Goal: Browse casually

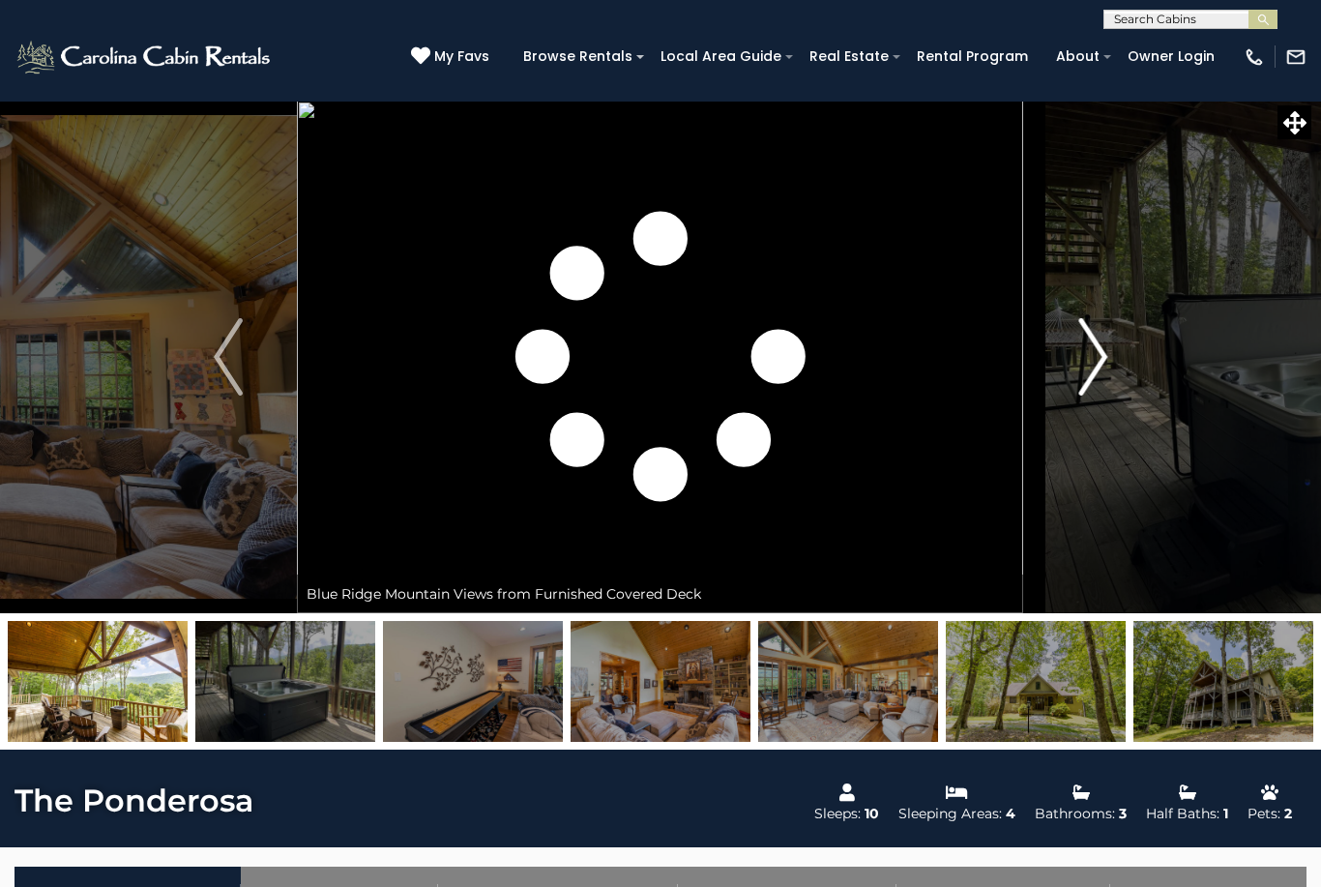
click at [1101, 374] on img "Next" at bounding box center [1092, 356] width 29 height 77
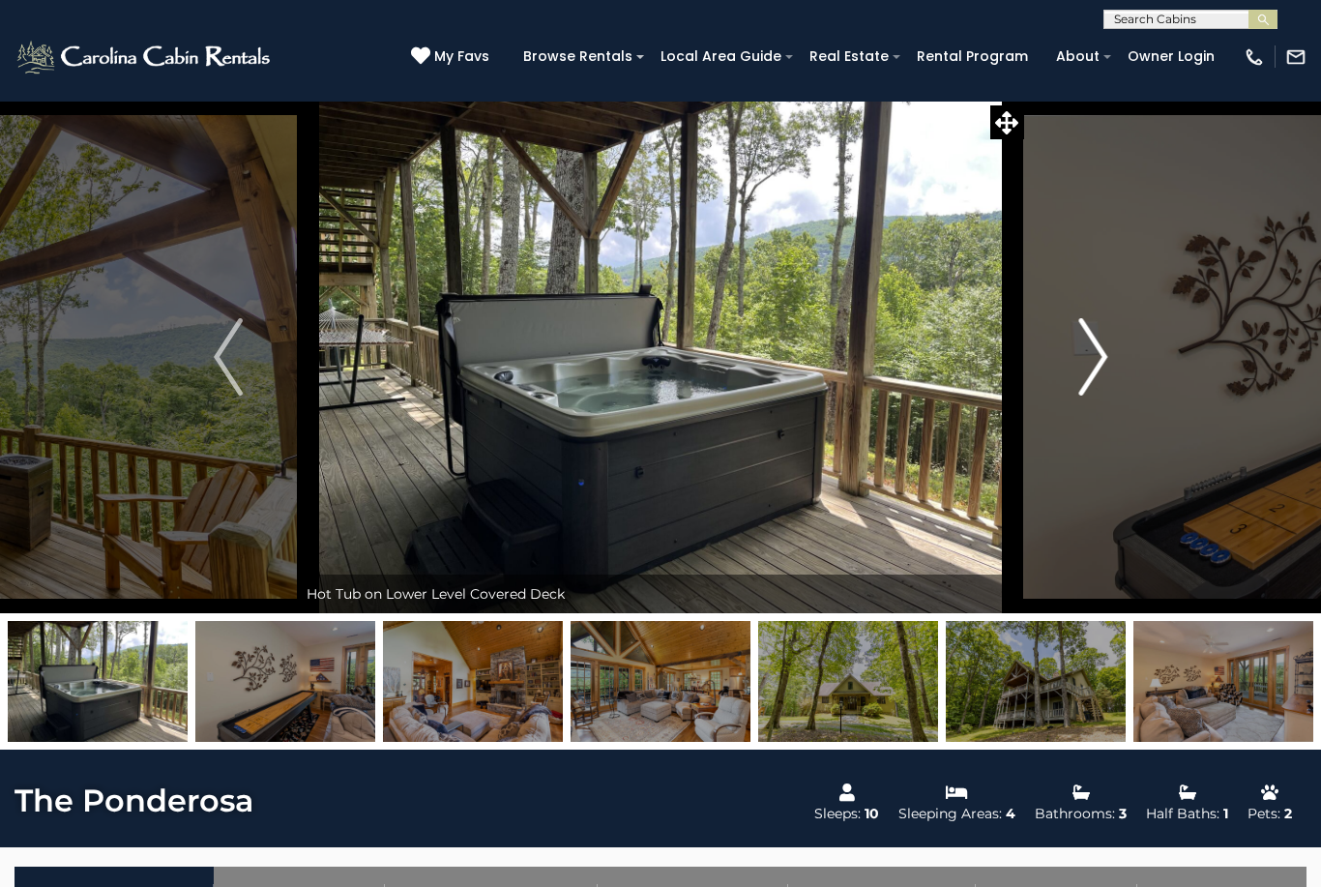
click at [1106, 382] on img "Next" at bounding box center [1092, 356] width 29 height 77
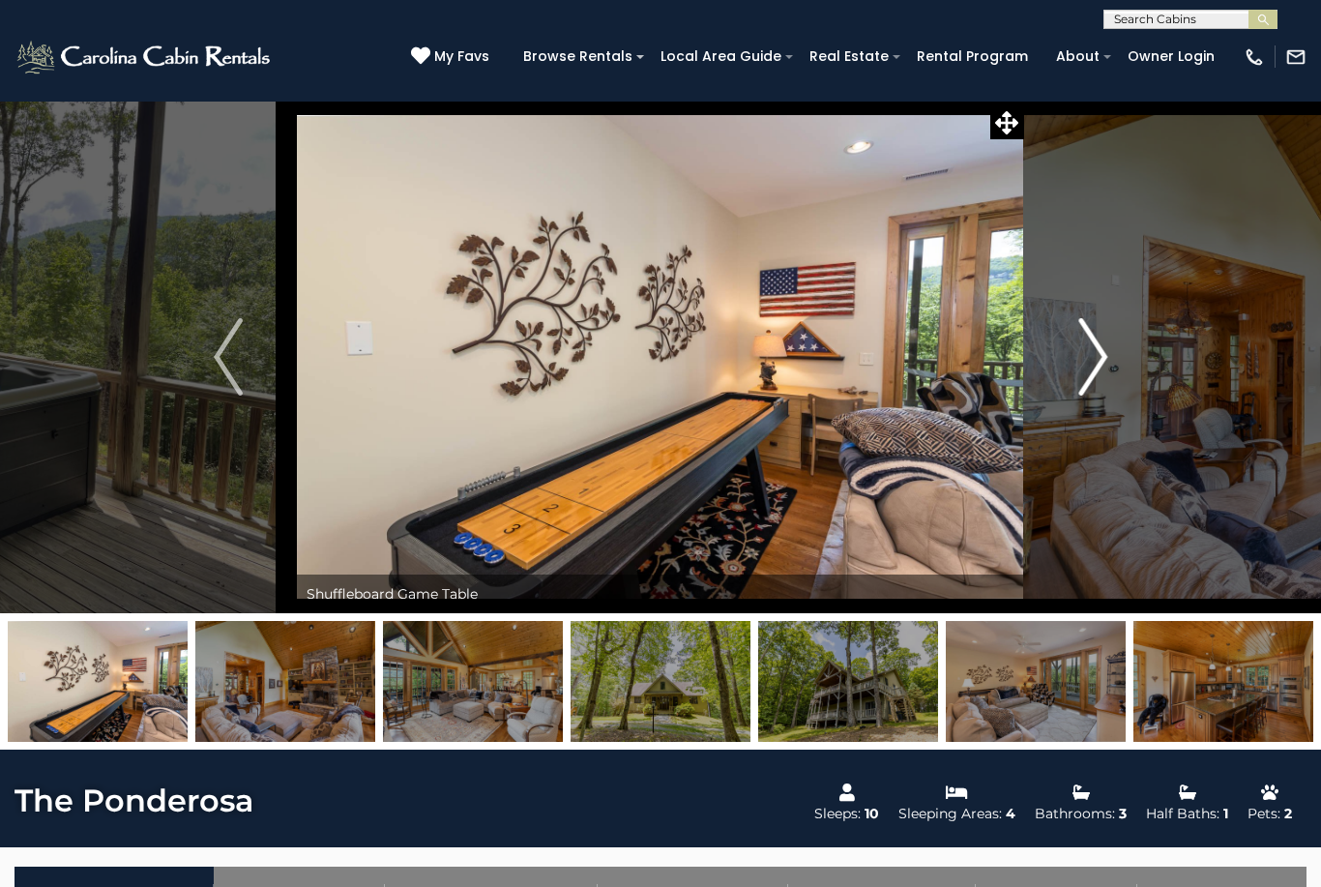
click at [1109, 391] on button "Next" at bounding box center [1092, 357] width 137 height 513
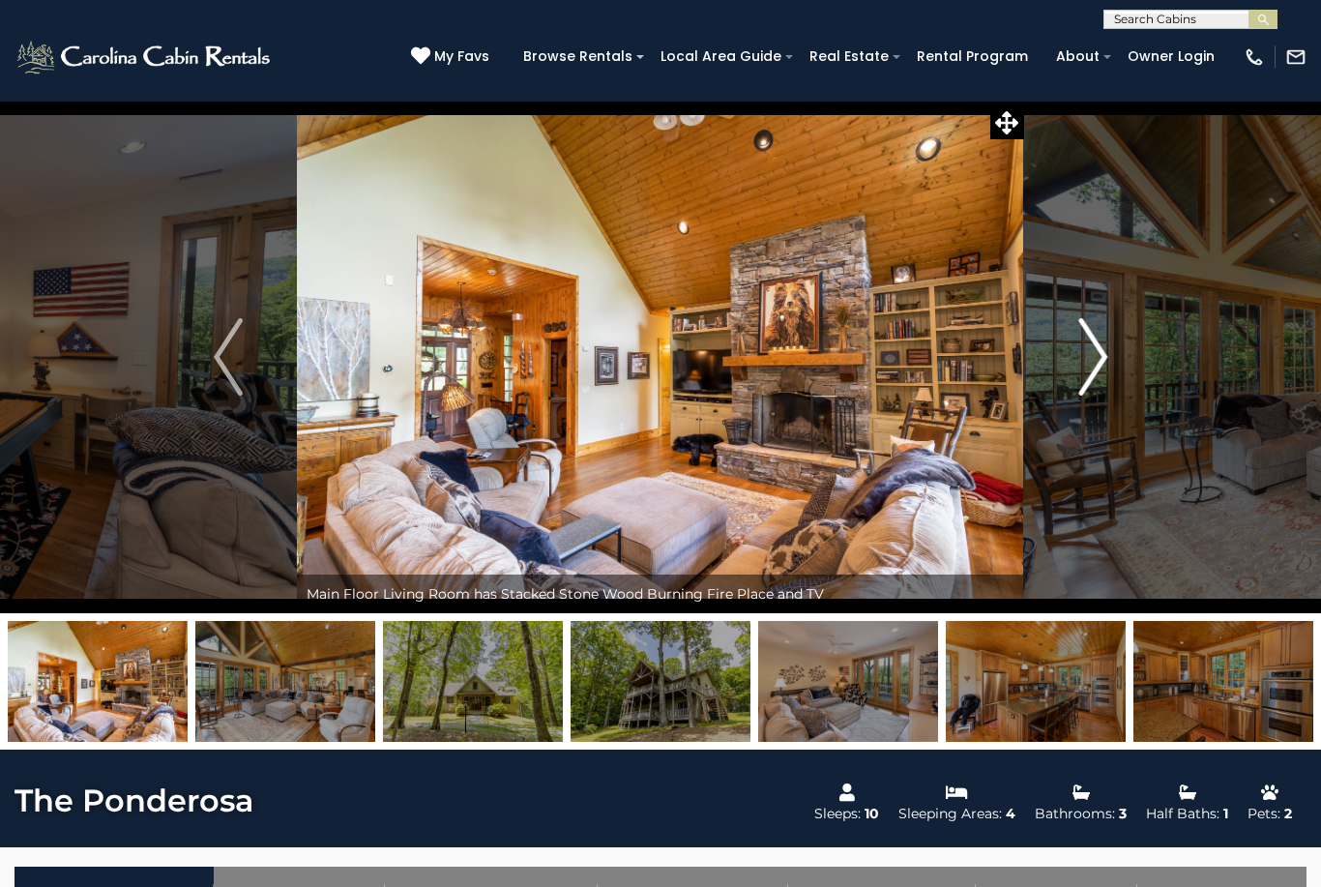
click at [1110, 392] on button "Next" at bounding box center [1092, 357] width 137 height 513
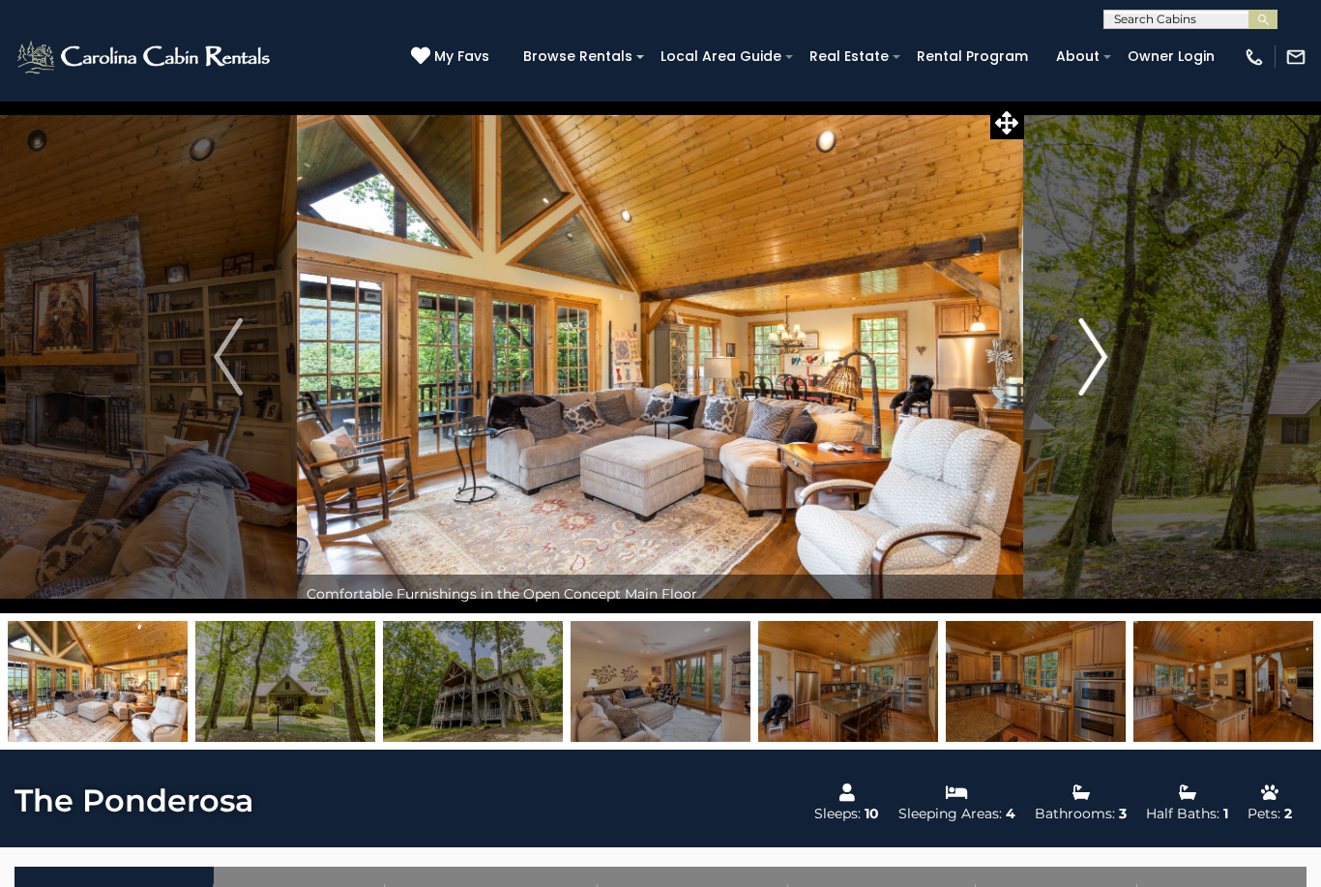
click at [1106, 394] on img "Next" at bounding box center [1092, 356] width 29 height 77
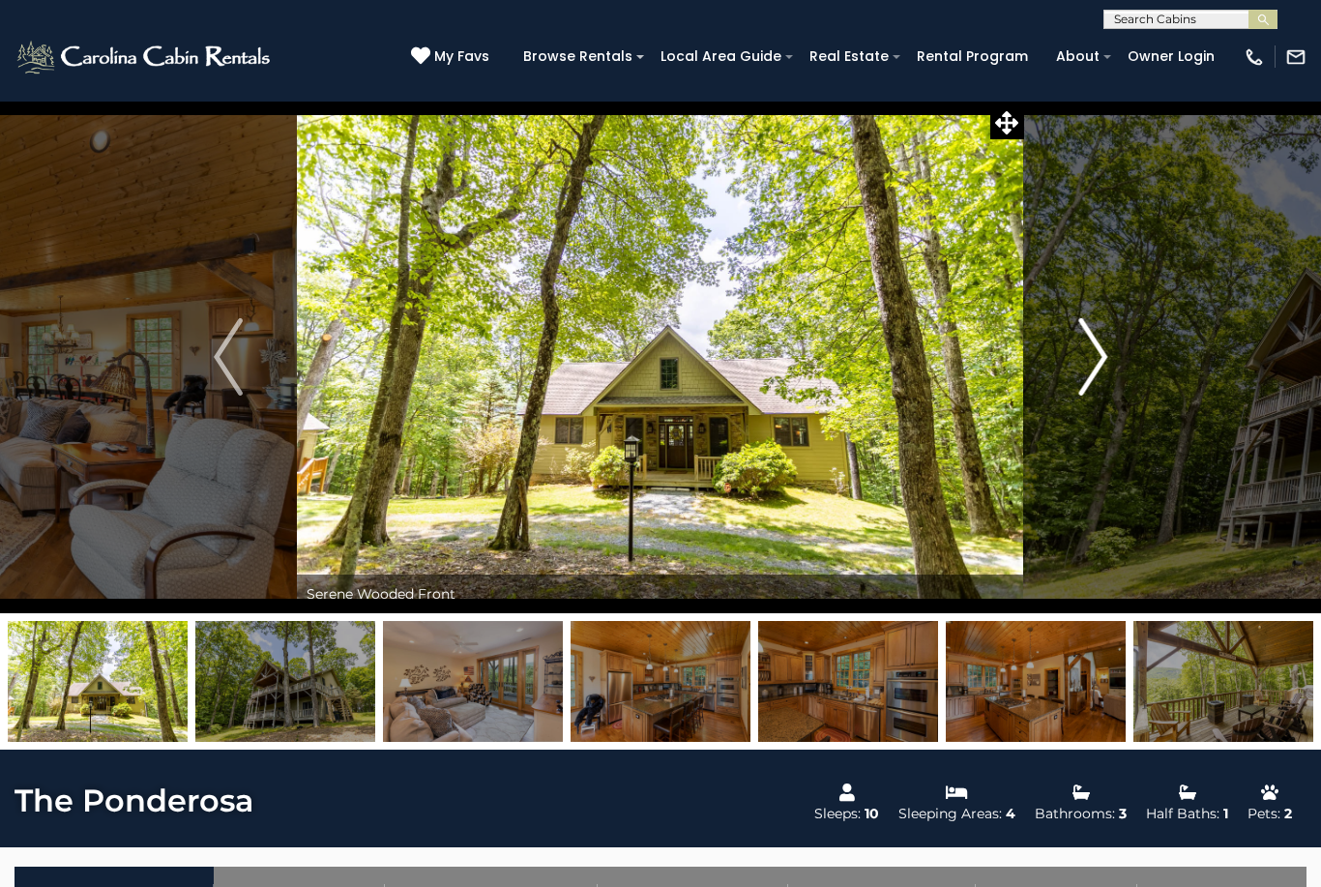
click at [1105, 397] on button "Next" at bounding box center [1092, 357] width 137 height 513
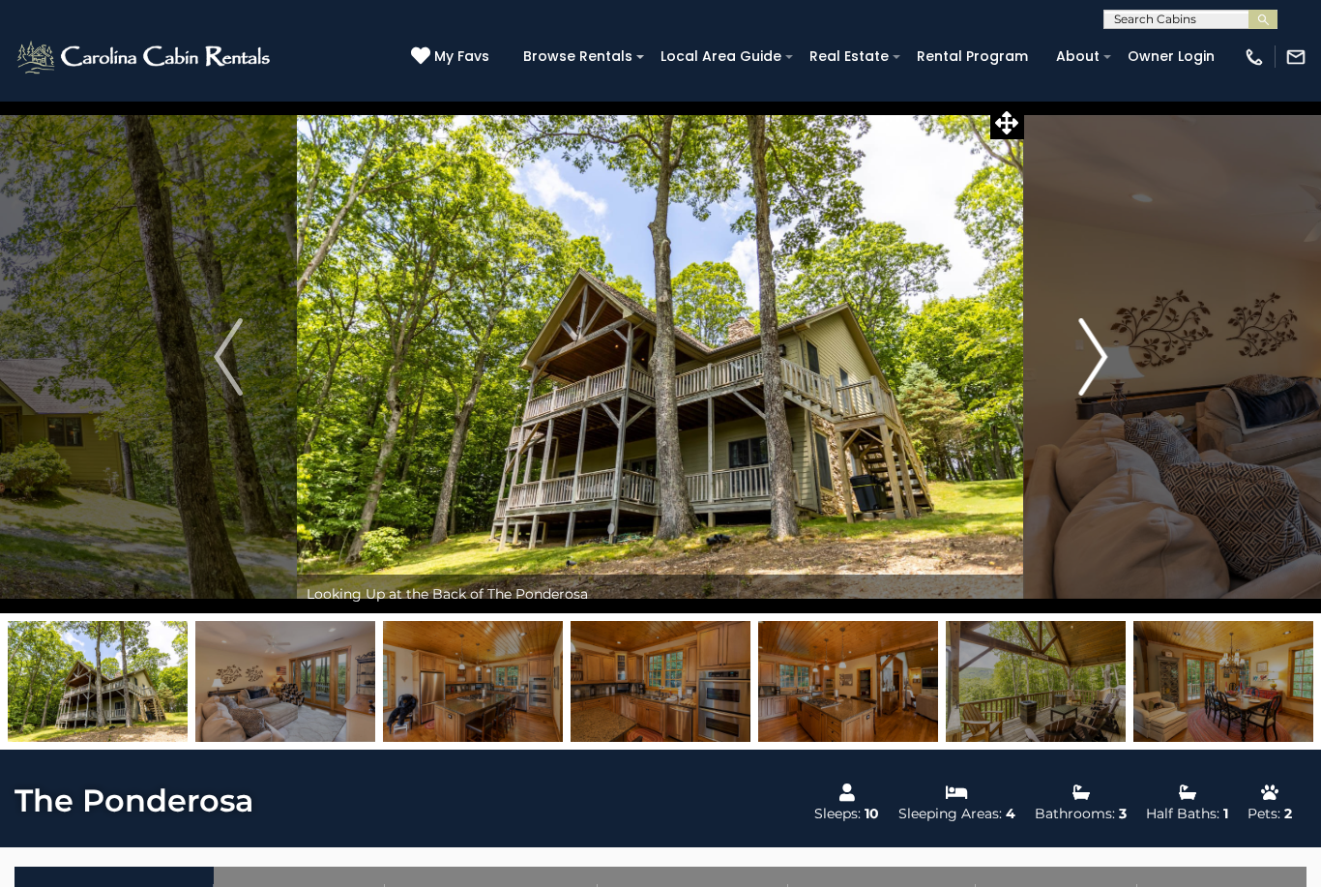
click at [1109, 396] on button "Next" at bounding box center [1092, 357] width 137 height 513
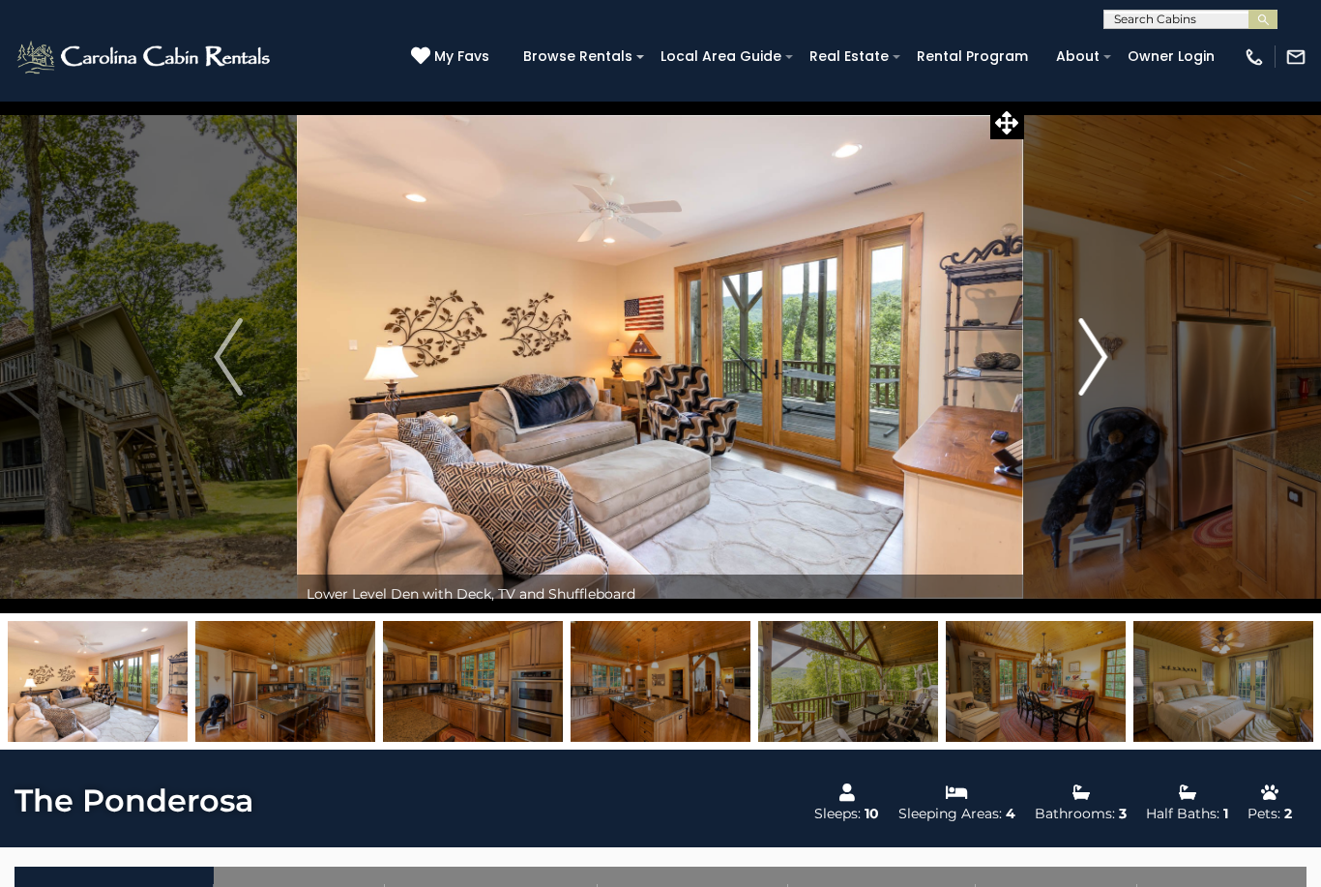
click at [1107, 396] on button "Next" at bounding box center [1092, 357] width 137 height 513
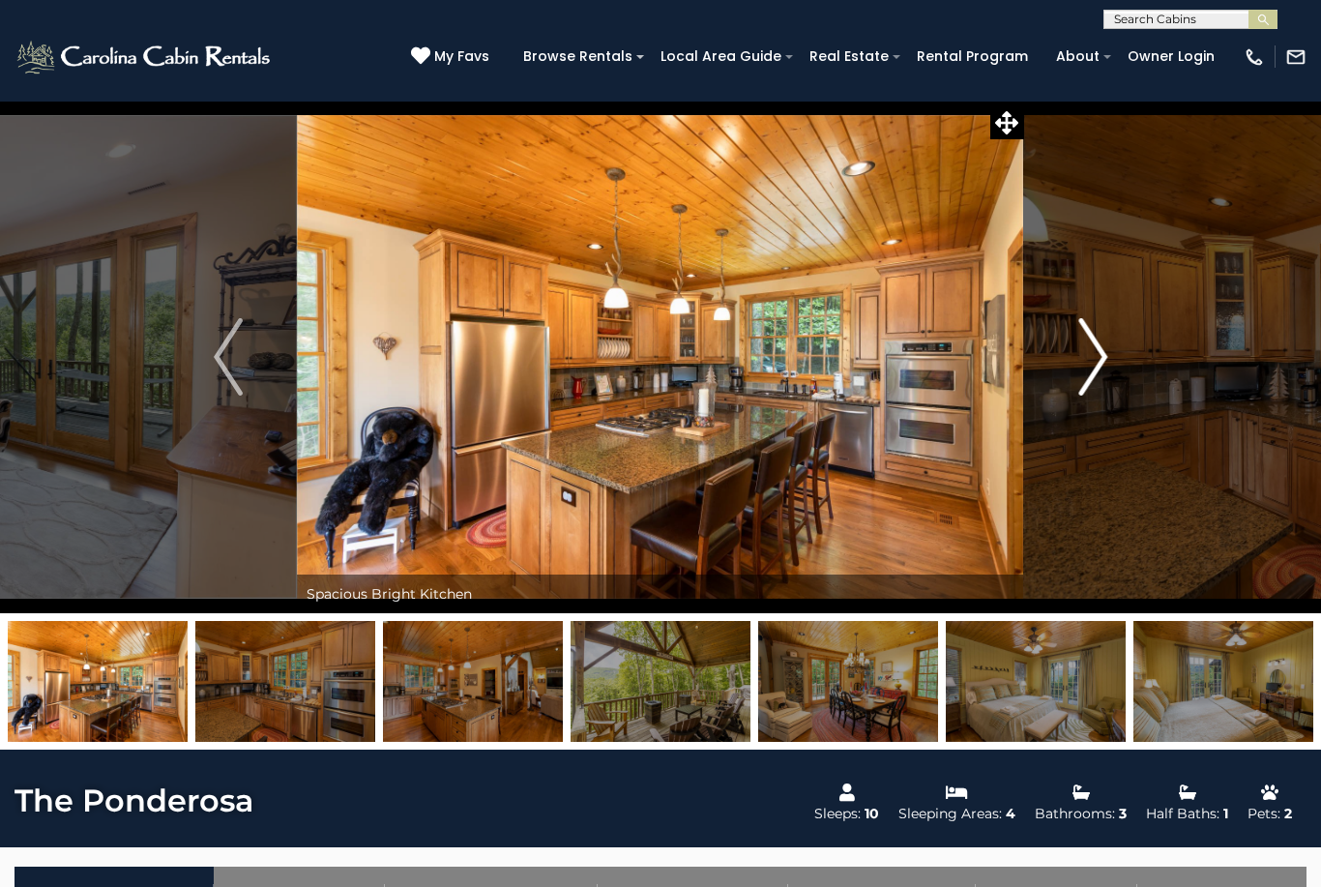
click at [1105, 397] on button "Next" at bounding box center [1092, 357] width 137 height 513
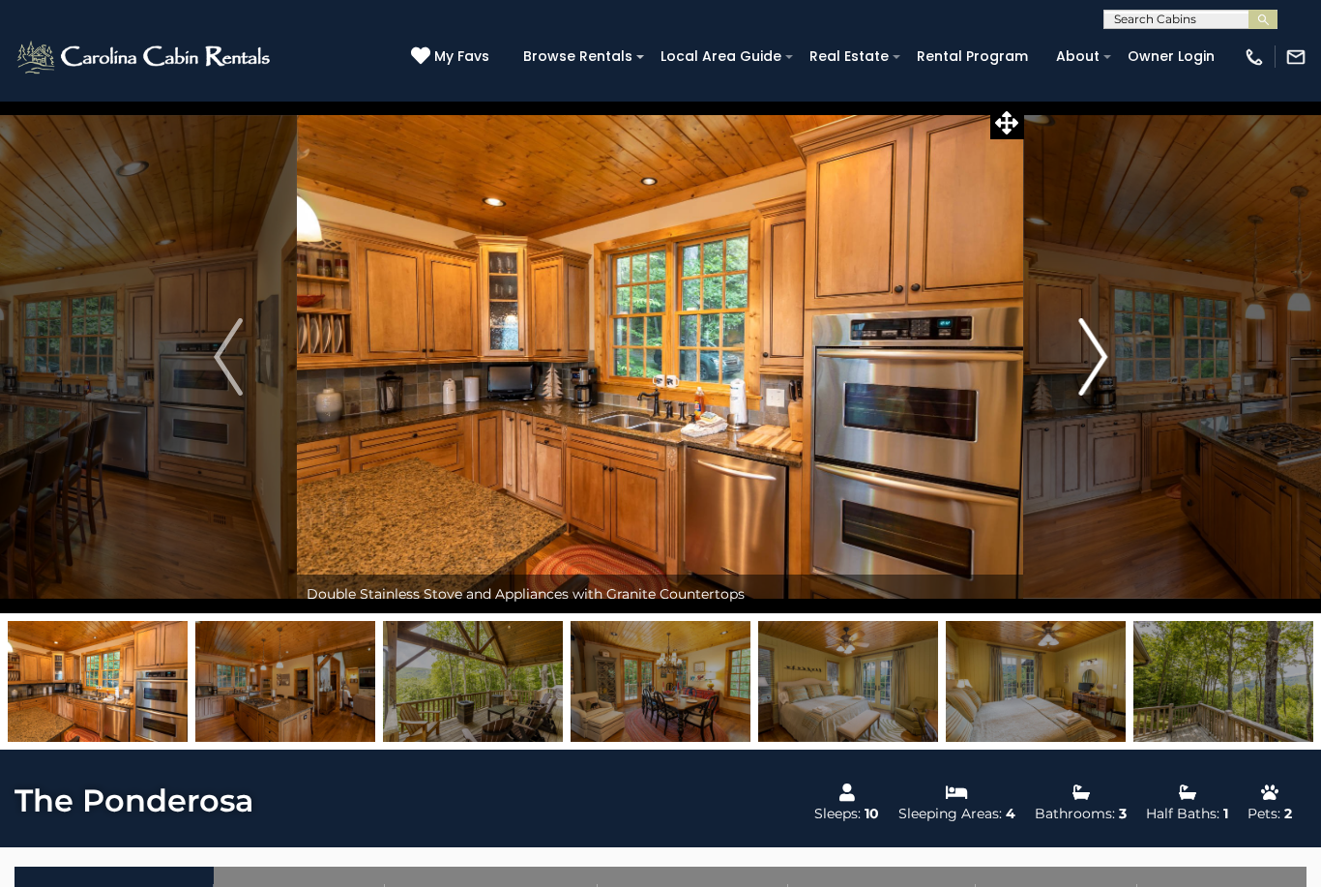
click at [1104, 396] on button "Next" at bounding box center [1092, 357] width 137 height 513
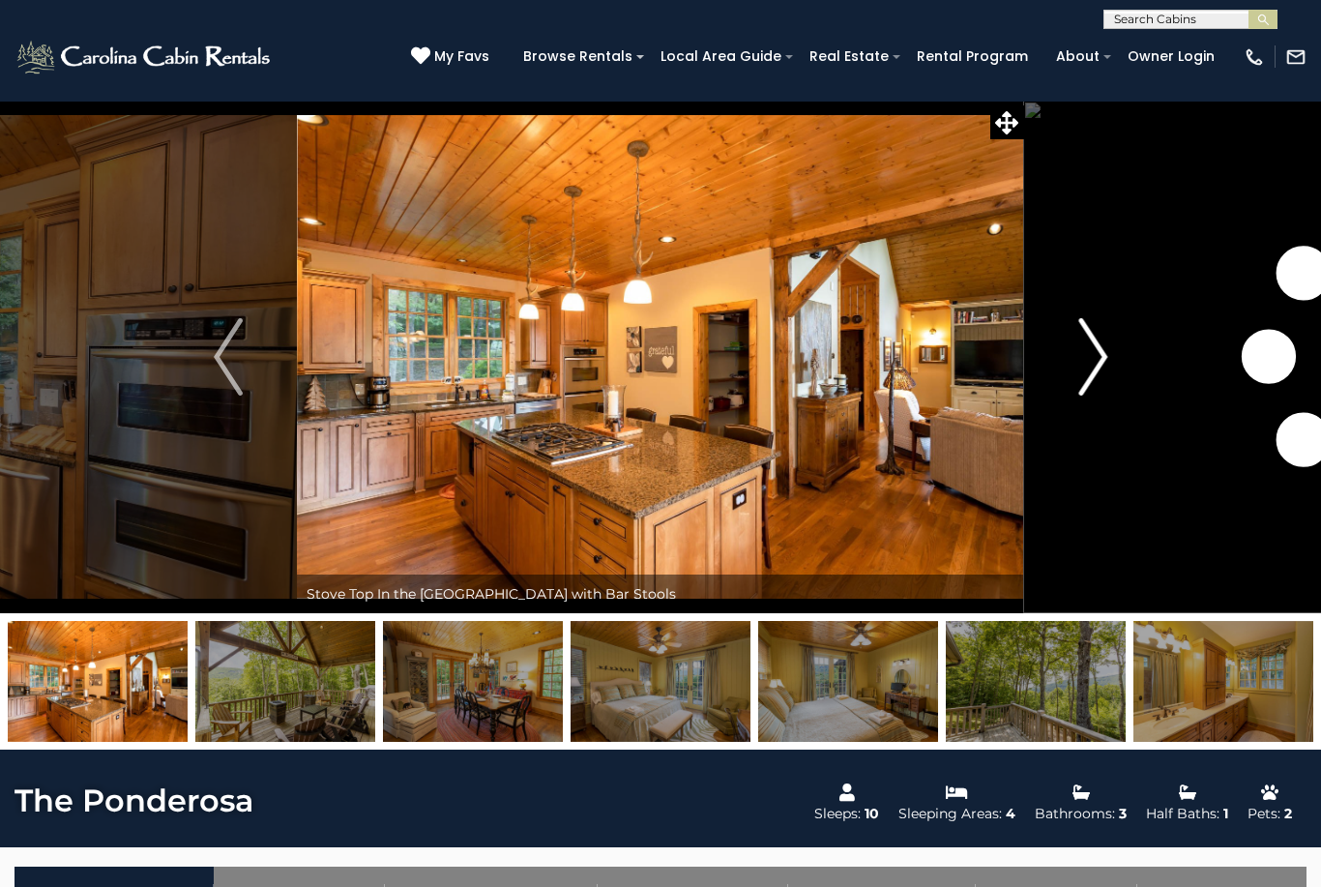
click at [1106, 398] on button "Next" at bounding box center [1092, 357] width 137 height 513
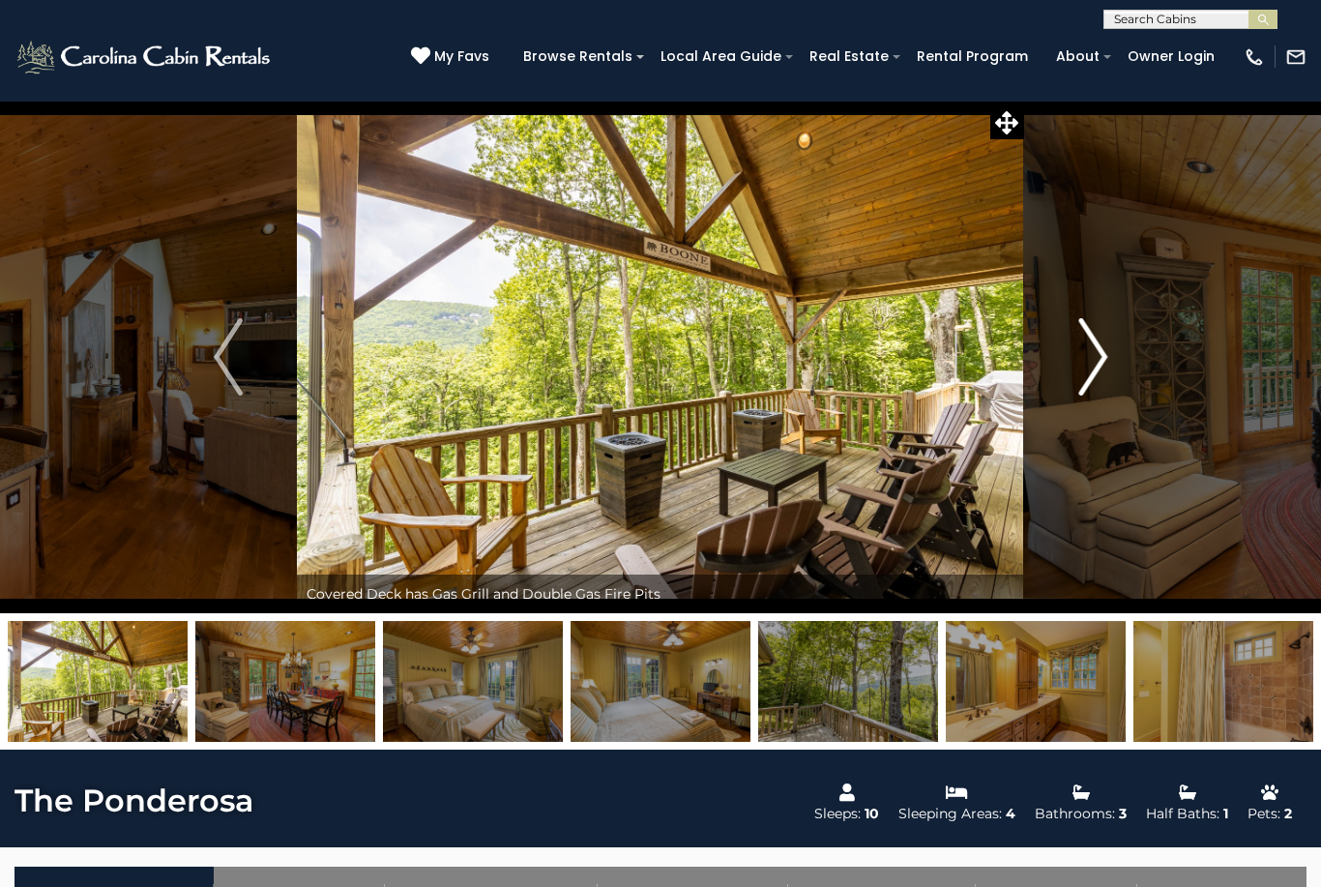
click at [1107, 398] on button "Next" at bounding box center [1092, 357] width 137 height 513
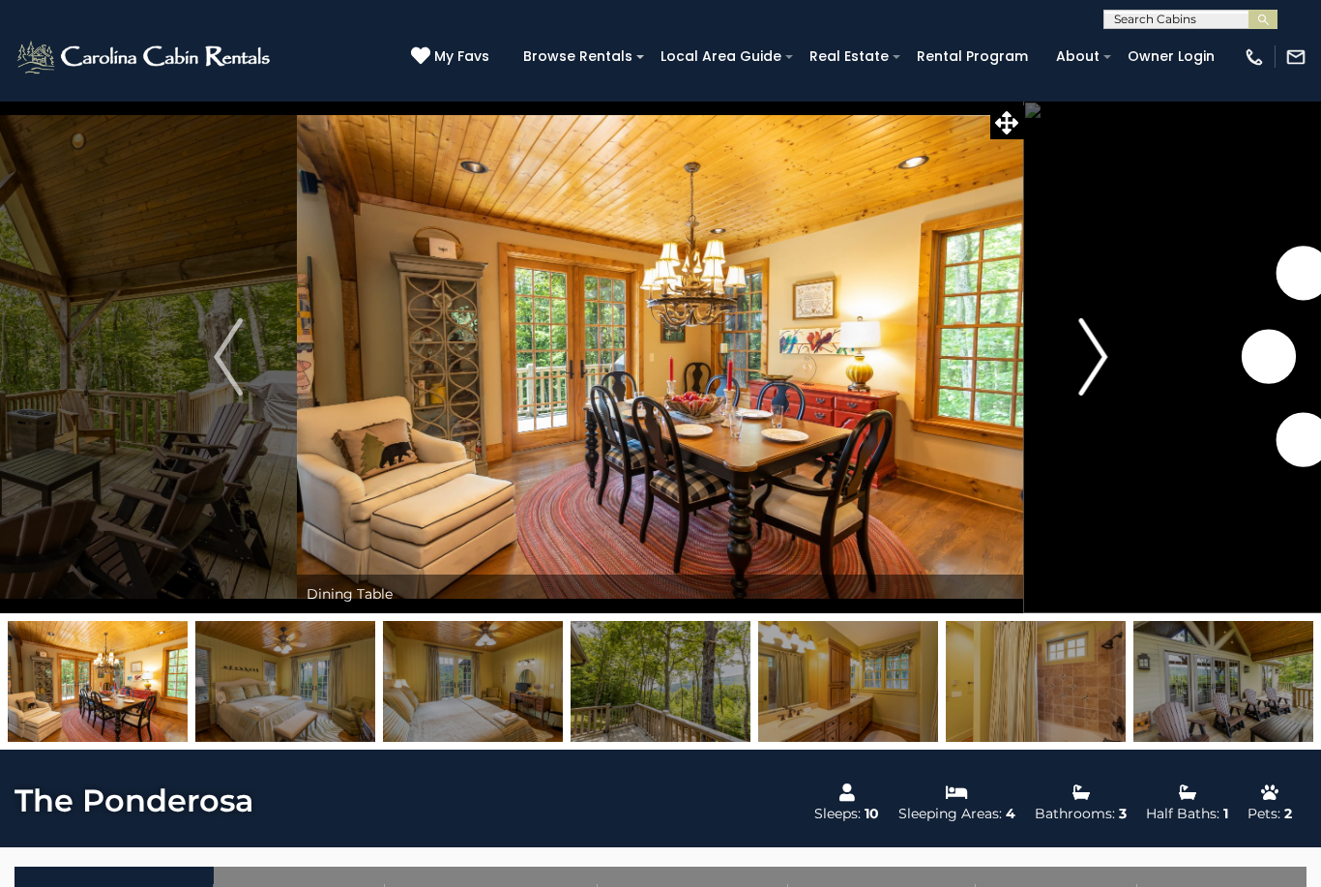
click at [1108, 401] on button "Next" at bounding box center [1092, 357] width 137 height 513
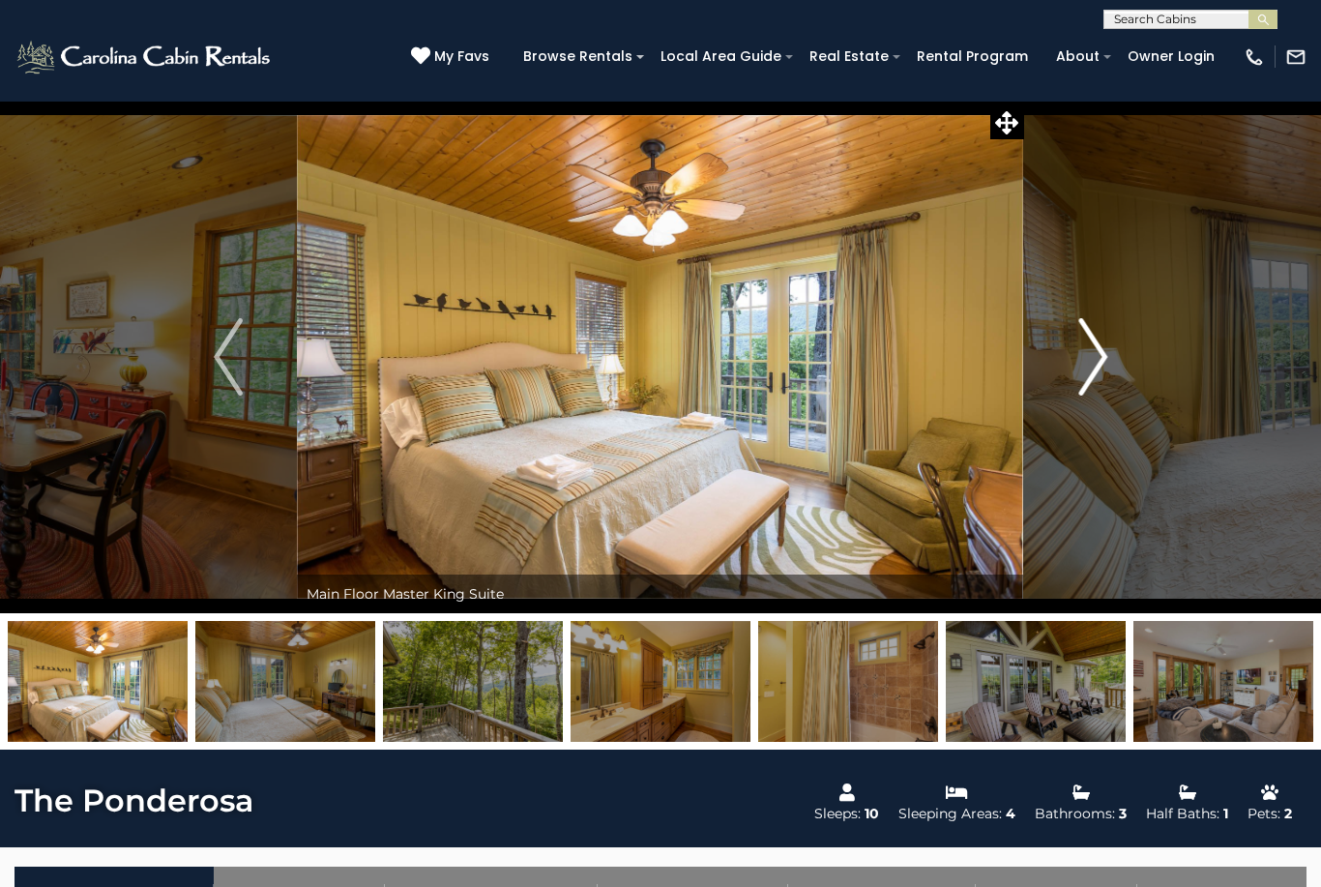
click at [1110, 399] on button "Next" at bounding box center [1092, 357] width 137 height 513
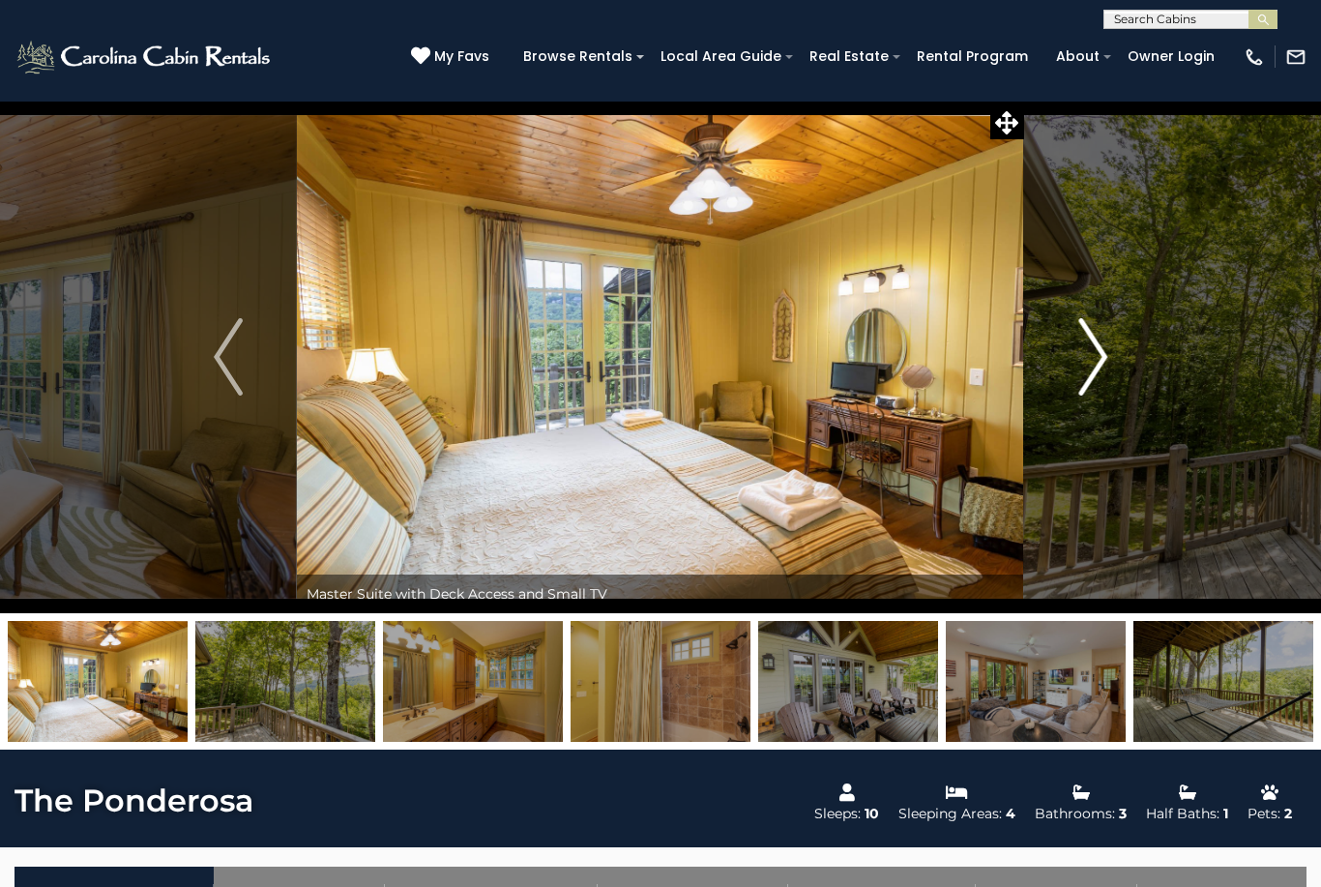
click at [1111, 398] on button "Next" at bounding box center [1092, 357] width 137 height 513
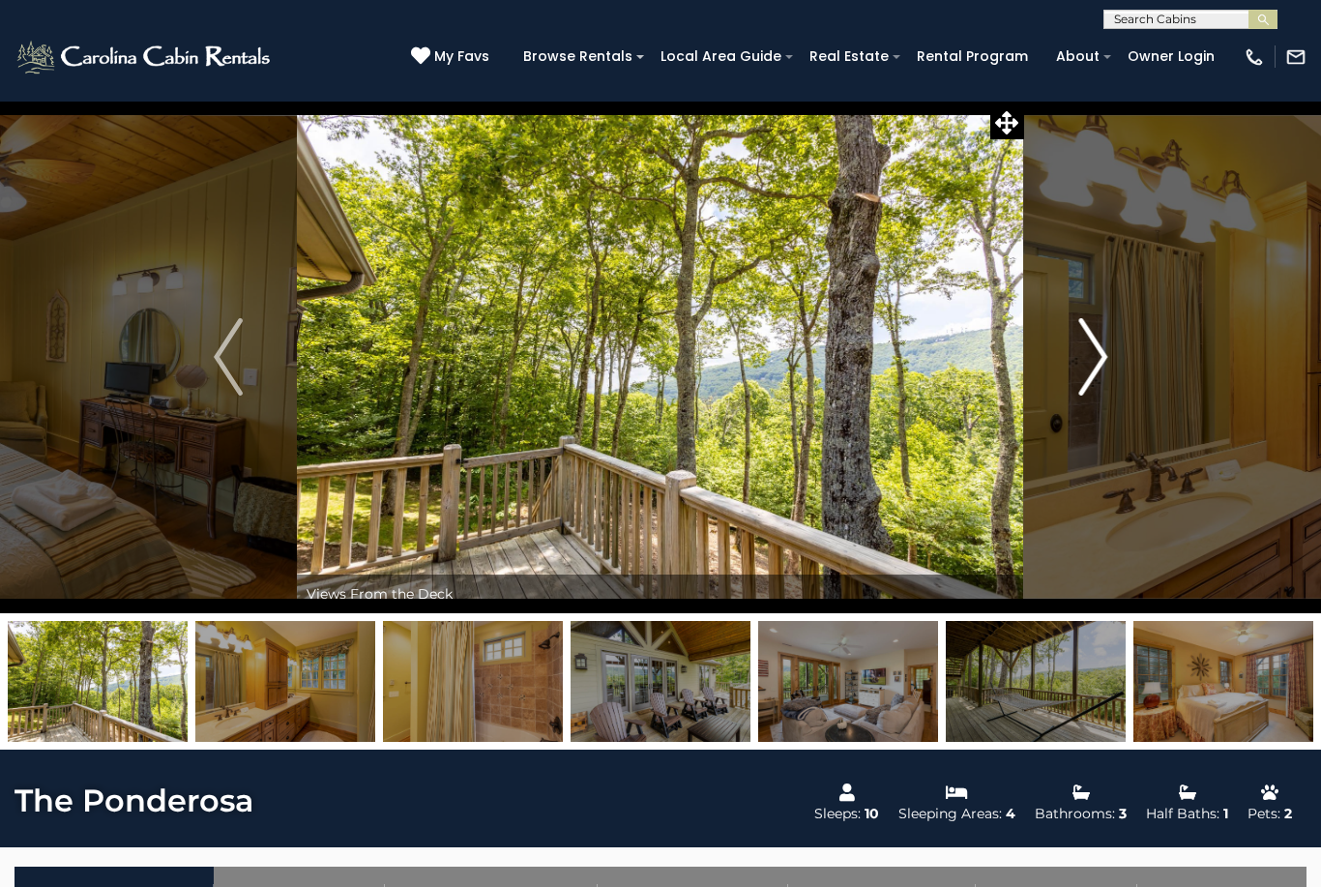
click at [1111, 396] on button "Next" at bounding box center [1092, 357] width 137 height 513
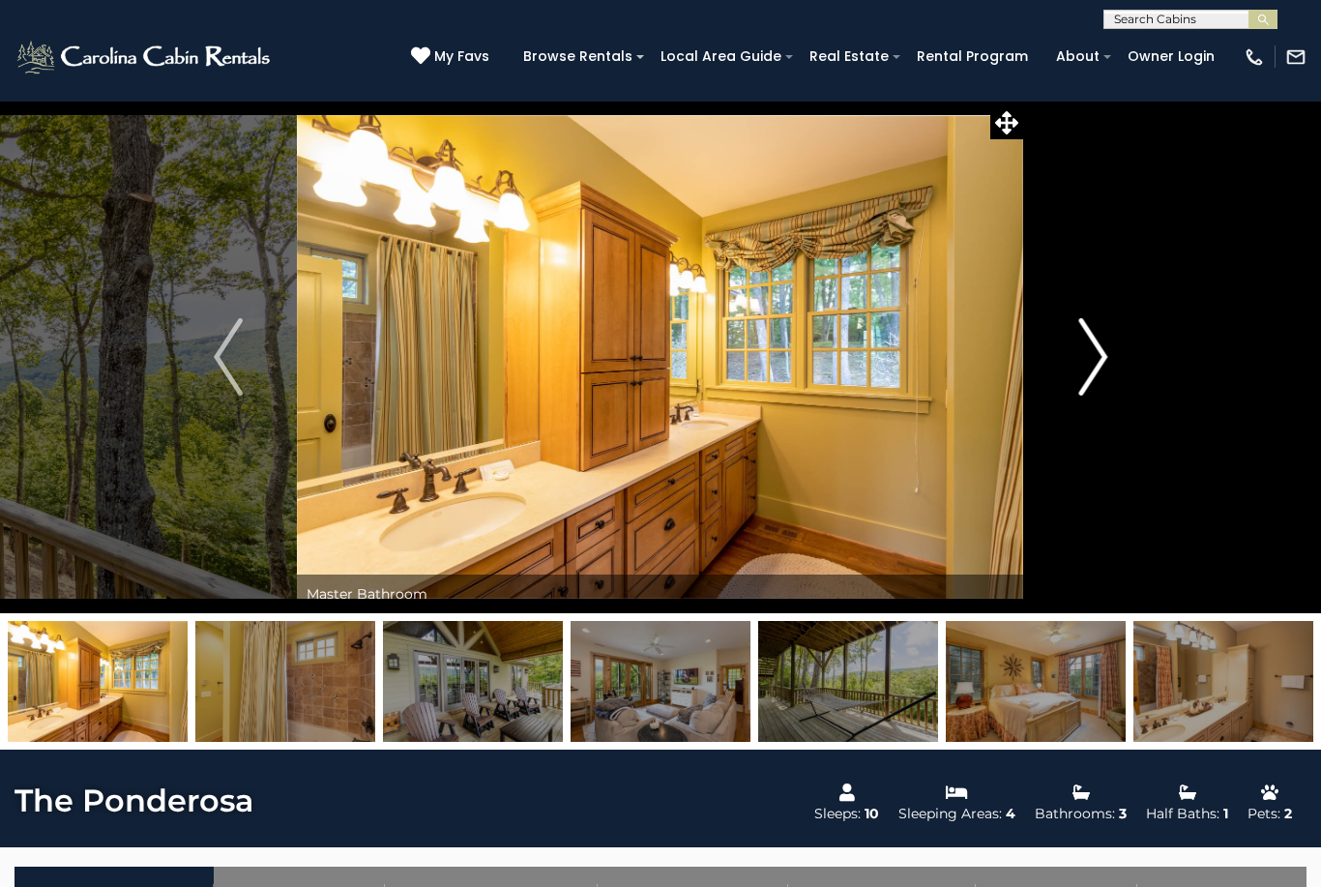
click at [1108, 397] on button "Next" at bounding box center [1092, 357] width 137 height 513
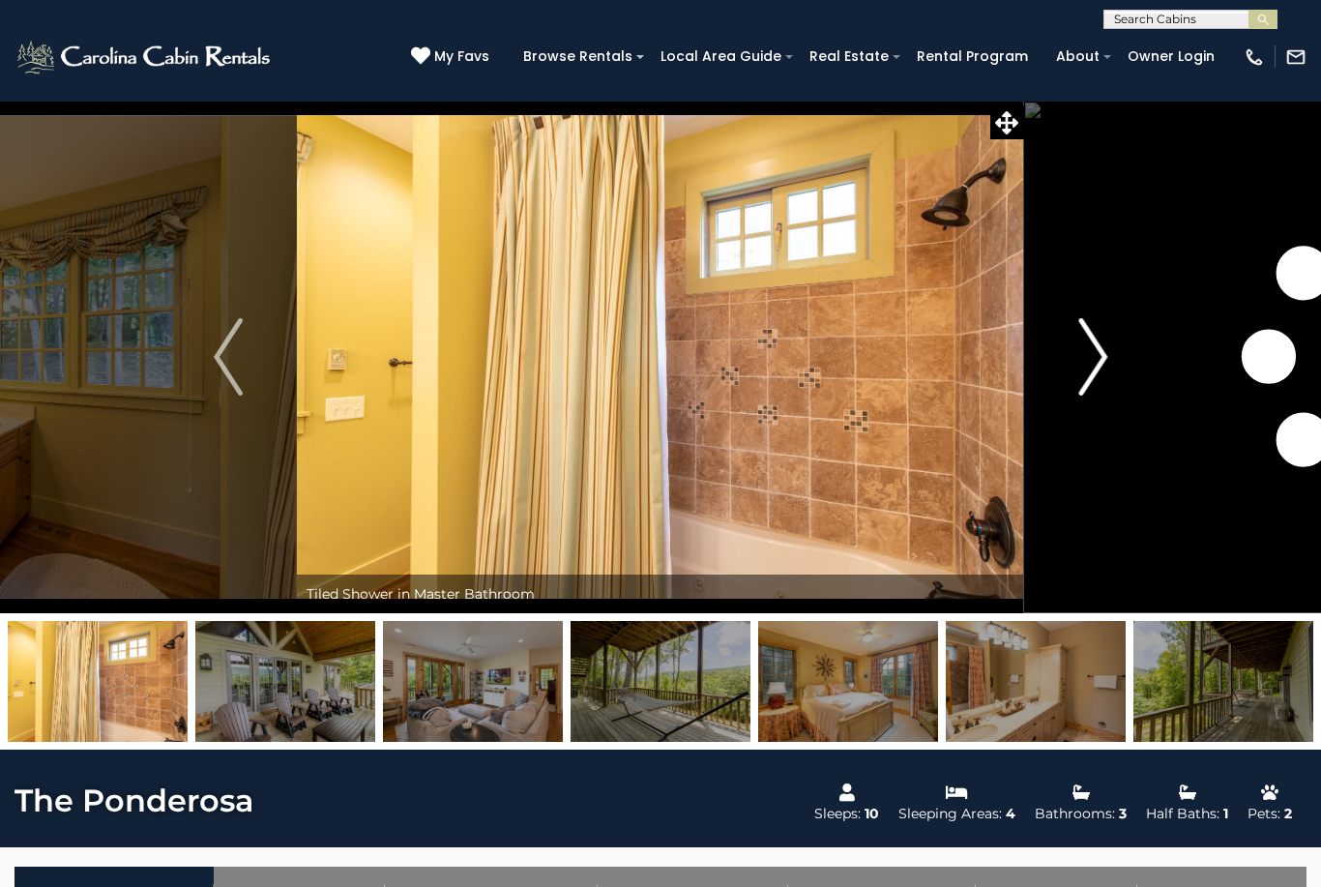
click at [1111, 402] on button "Next" at bounding box center [1092, 357] width 137 height 513
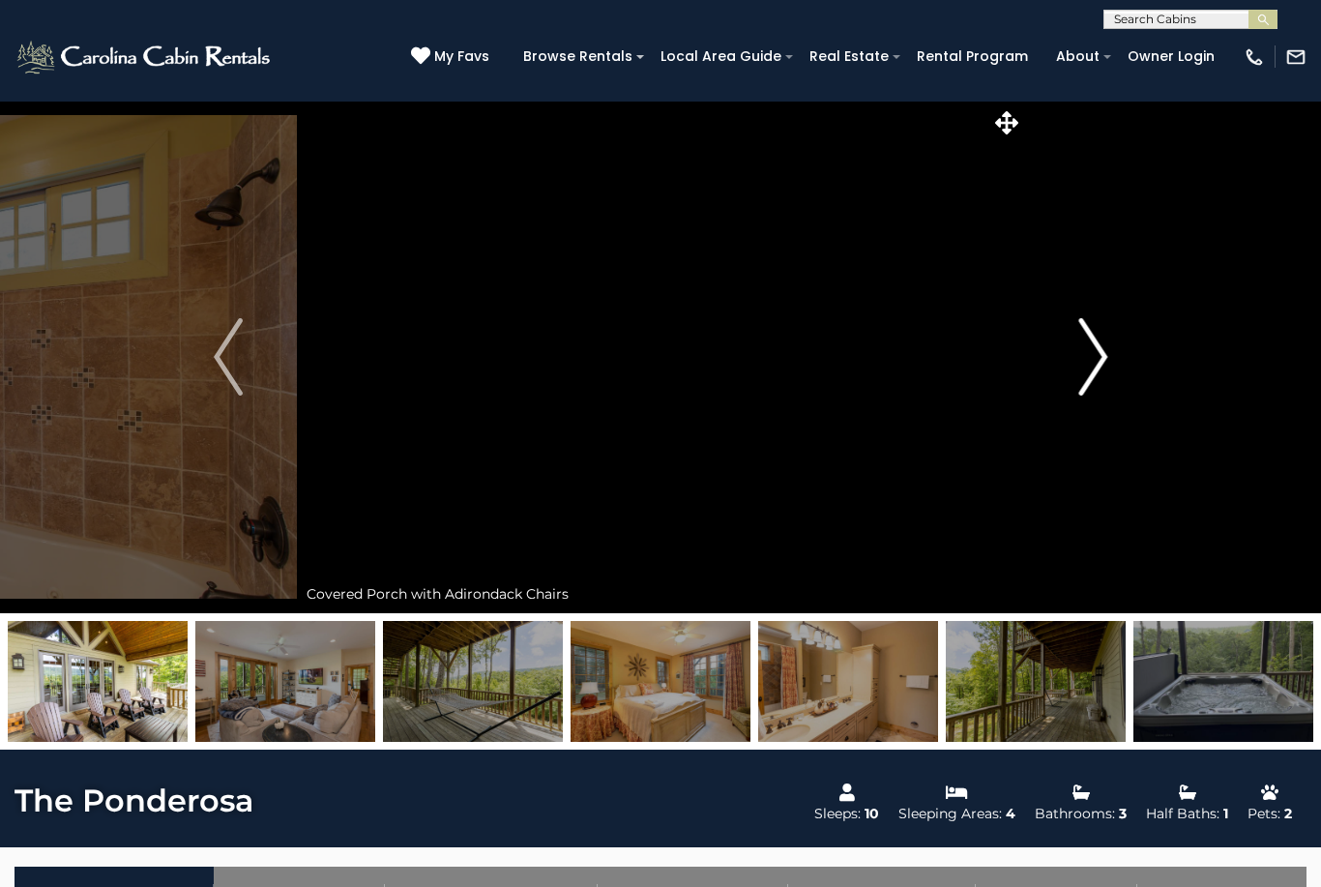
click at [1111, 402] on button "Next" at bounding box center [1092, 357] width 137 height 513
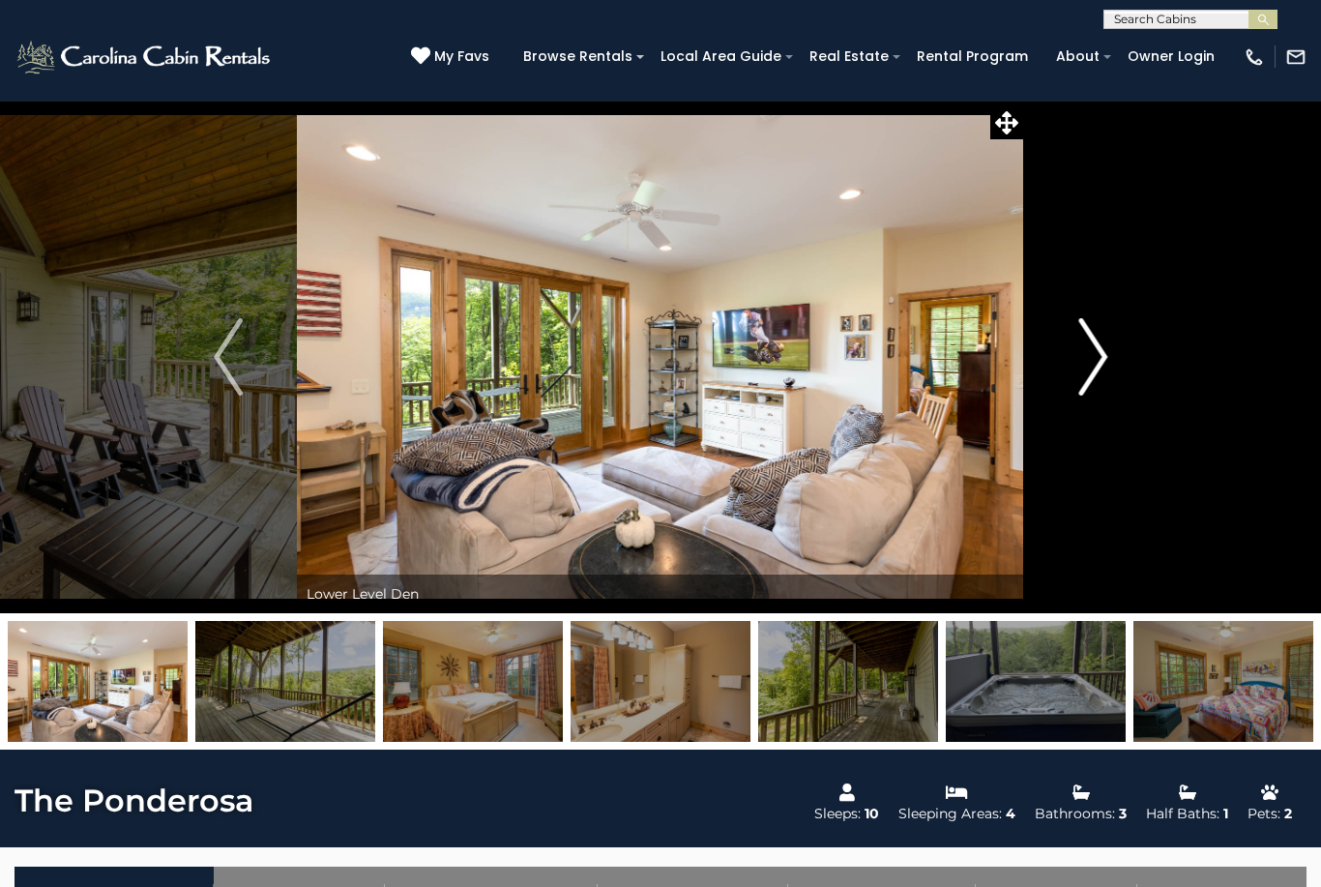
click at [1107, 403] on button "Next" at bounding box center [1092, 357] width 137 height 513
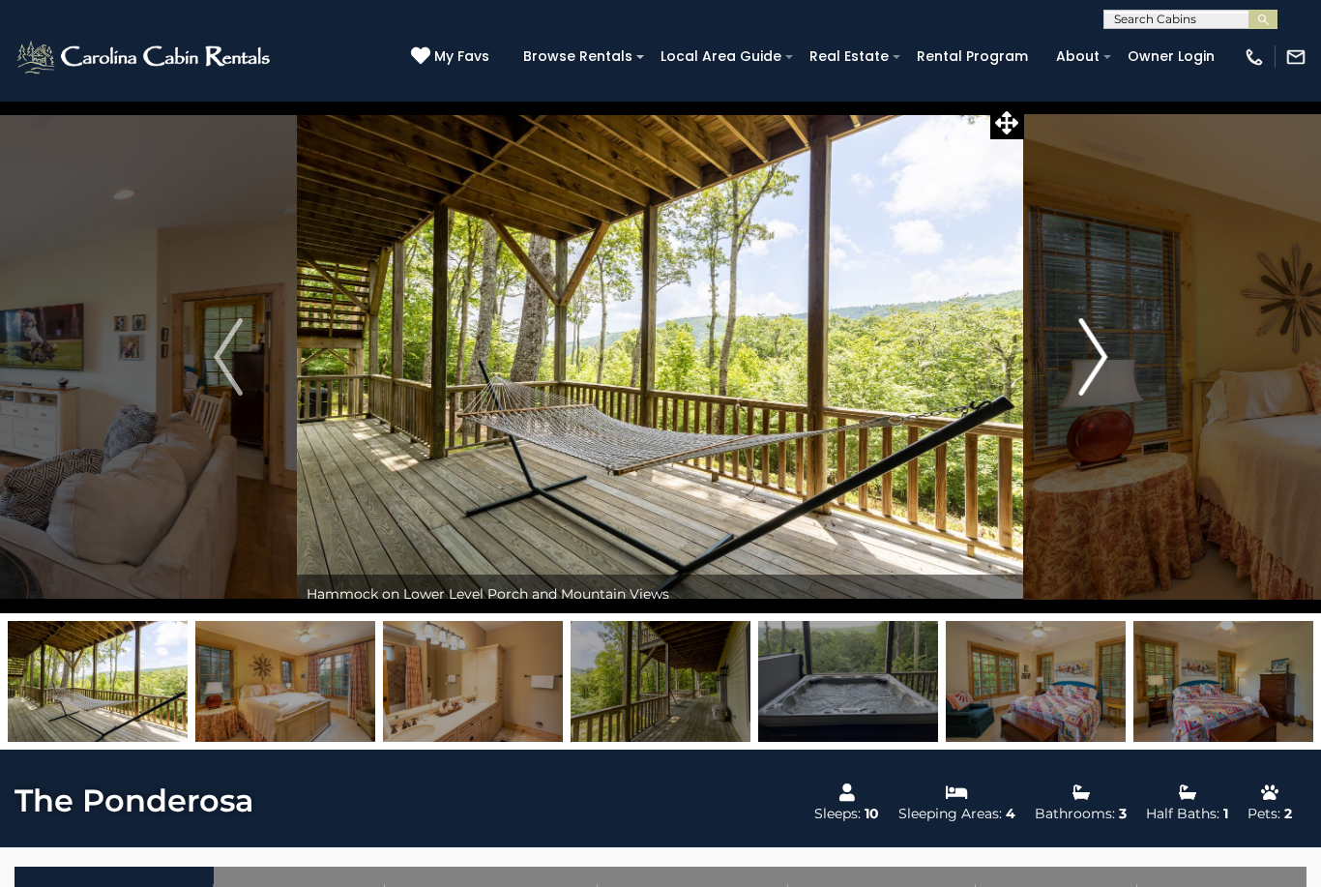
click at [1110, 402] on button "Next" at bounding box center [1092, 357] width 137 height 513
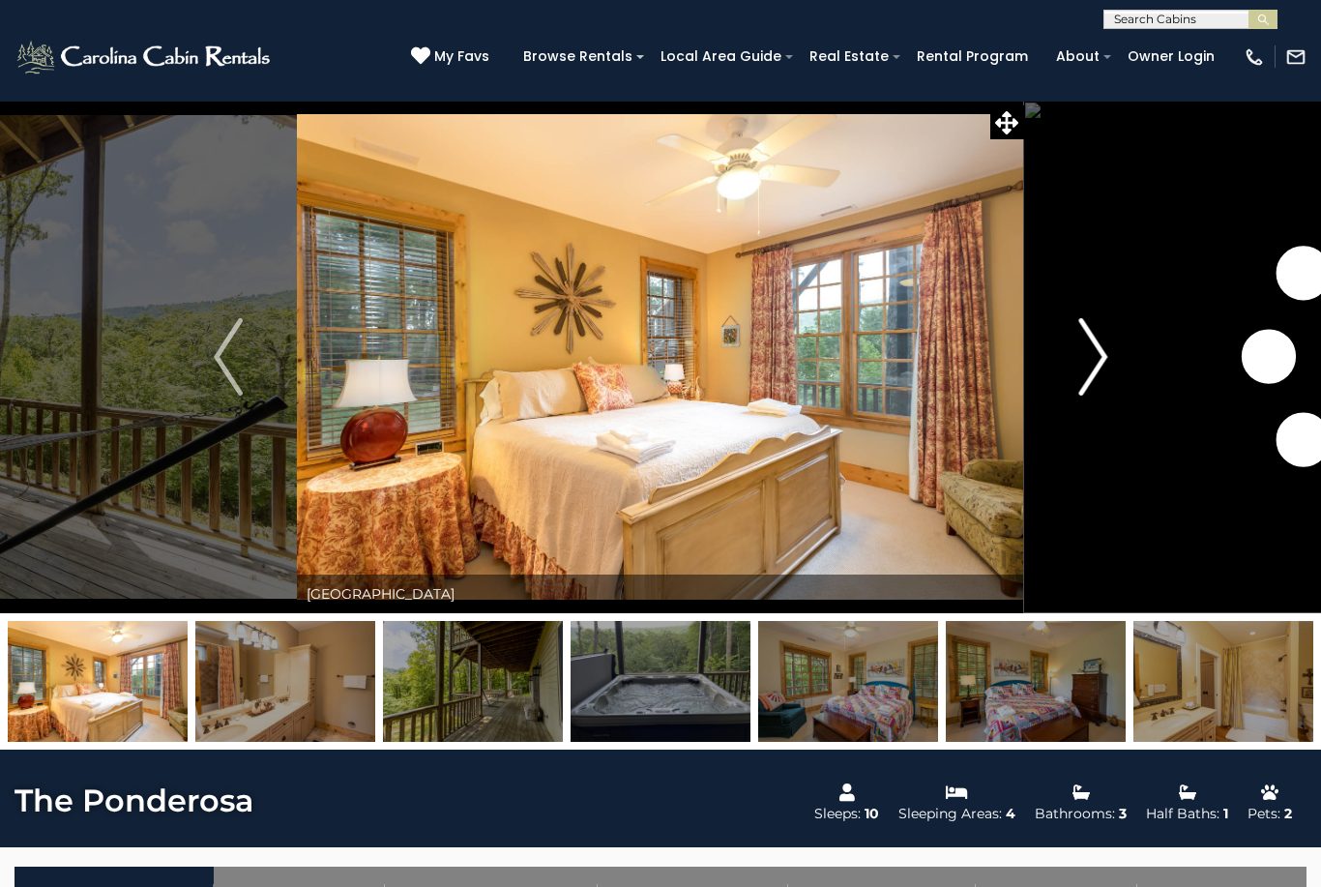
click at [1112, 400] on button "Next" at bounding box center [1092, 357] width 137 height 513
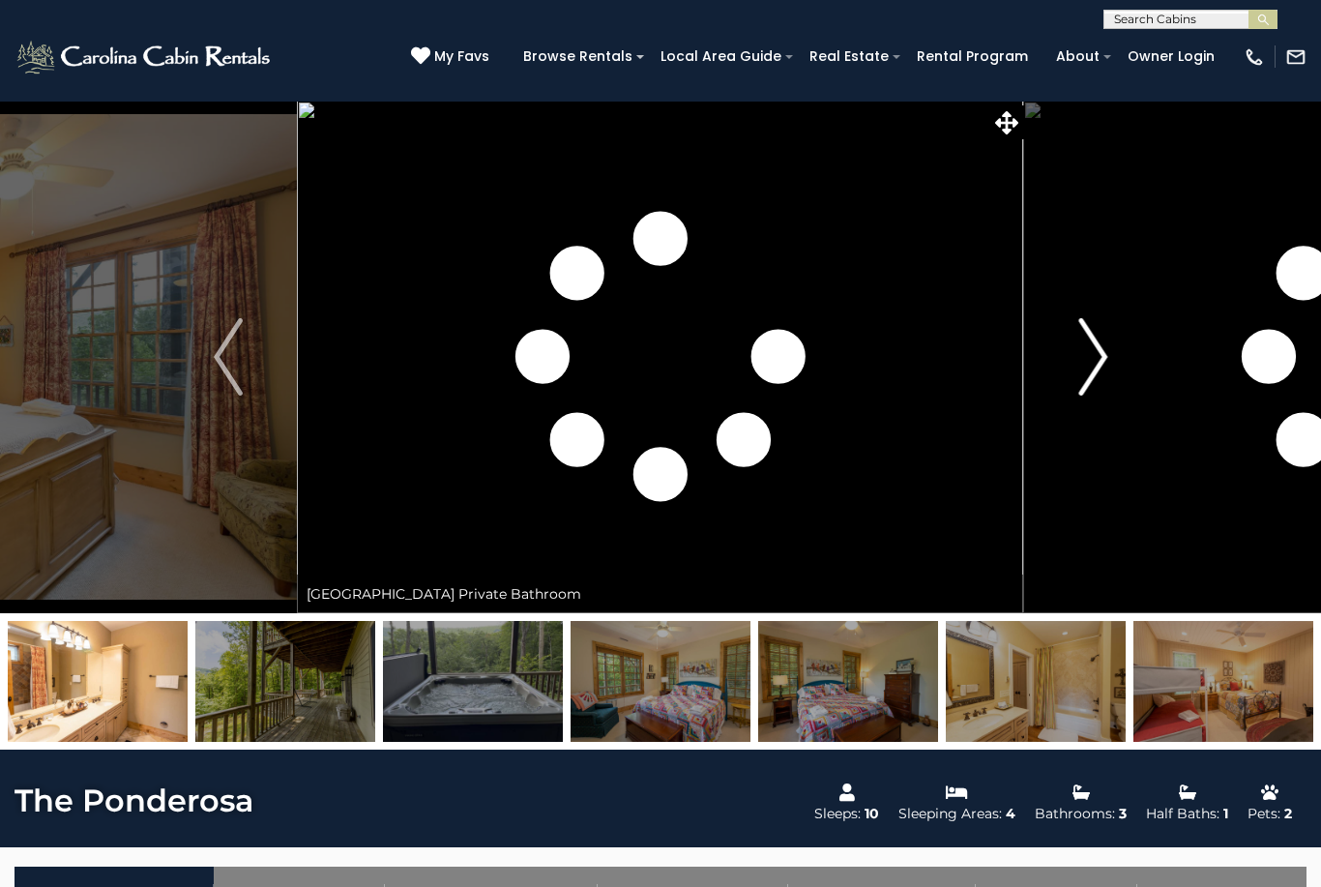
click at [1113, 398] on button "Next" at bounding box center [1092, 357] width 137 height 513
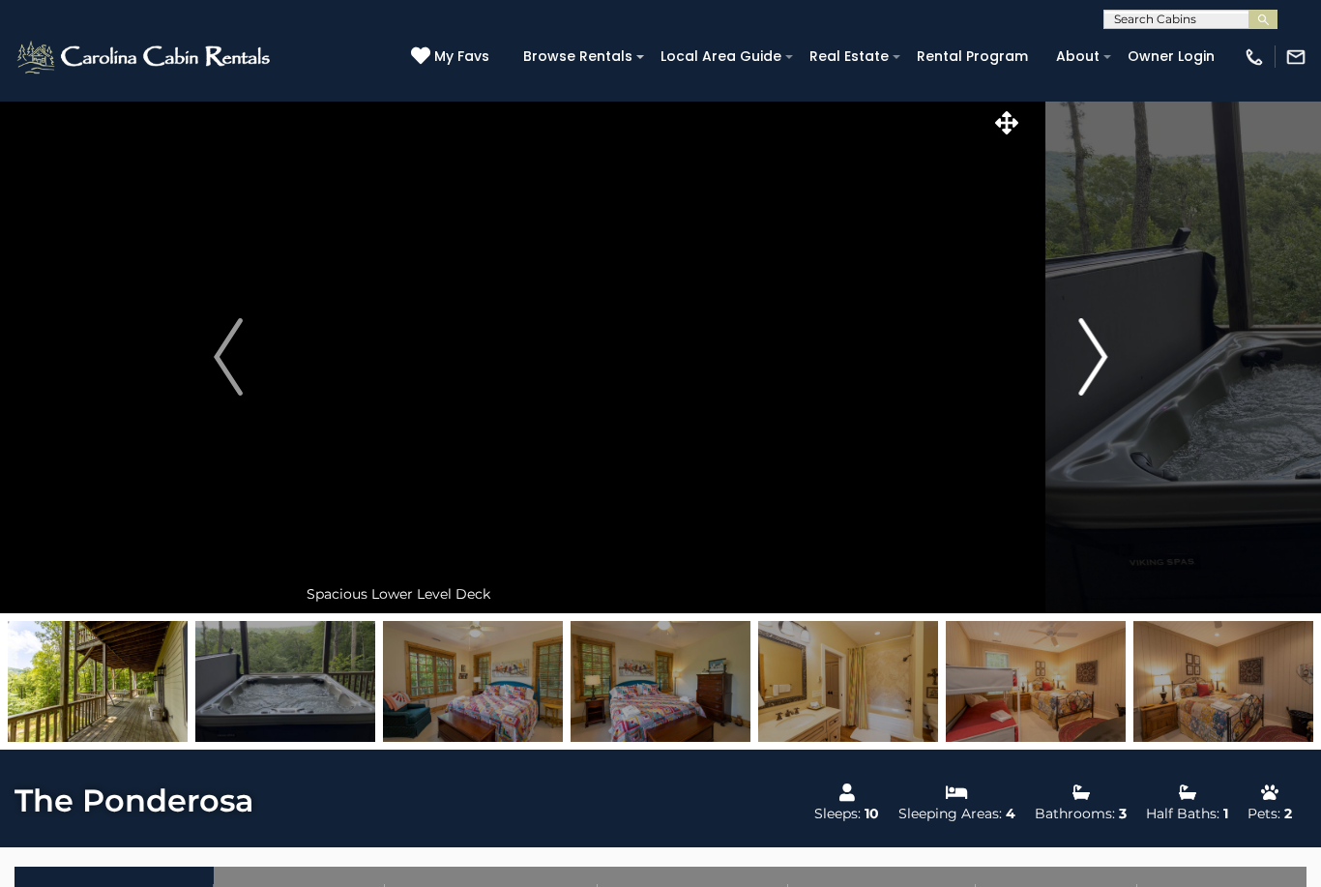
click at [1115, 400] on button "Next" at bounding box center [1092, 357] width 137 height 513
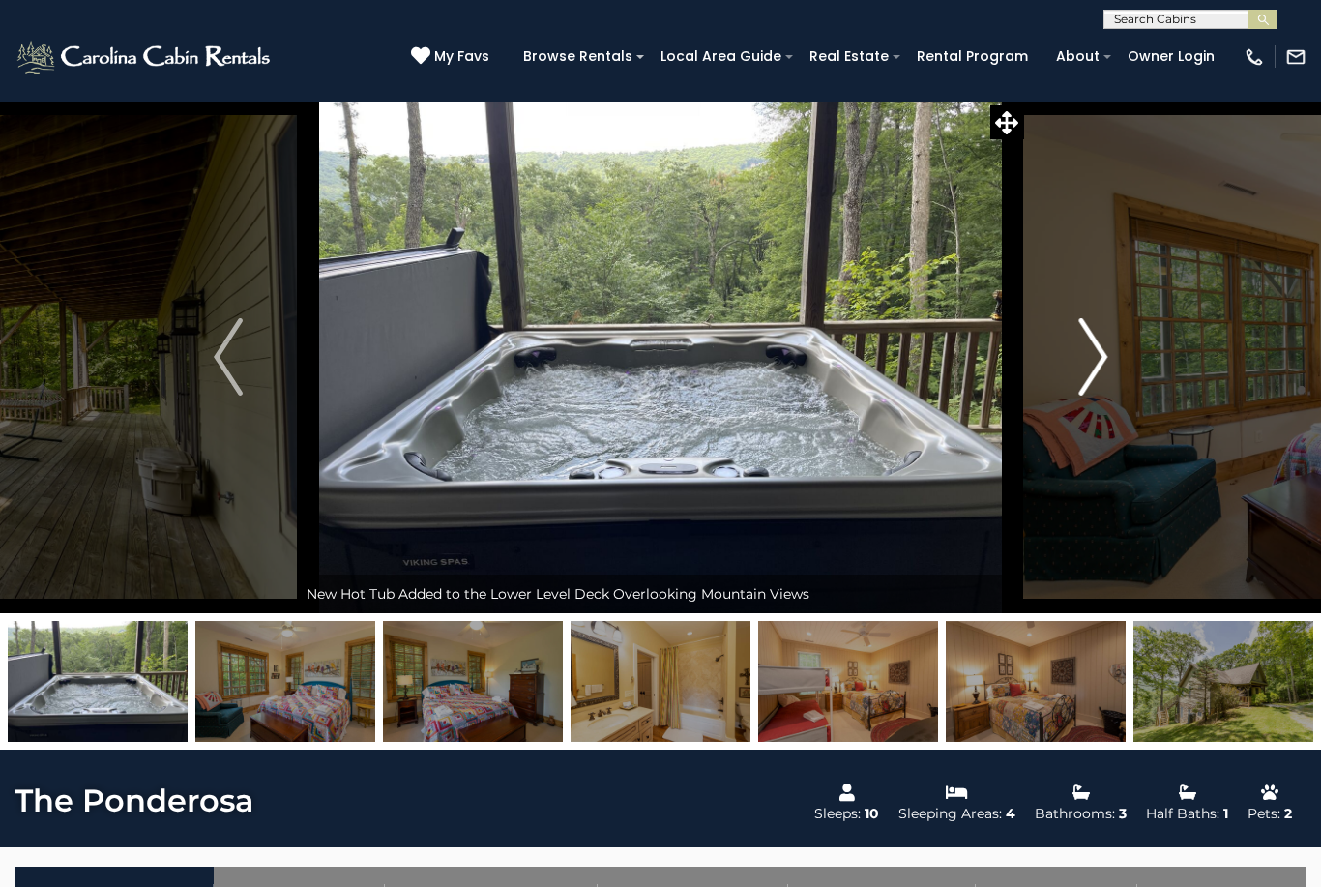
click at [1117, 399] on button "Next" at bounding box center [1092, 357] width 137 height 513
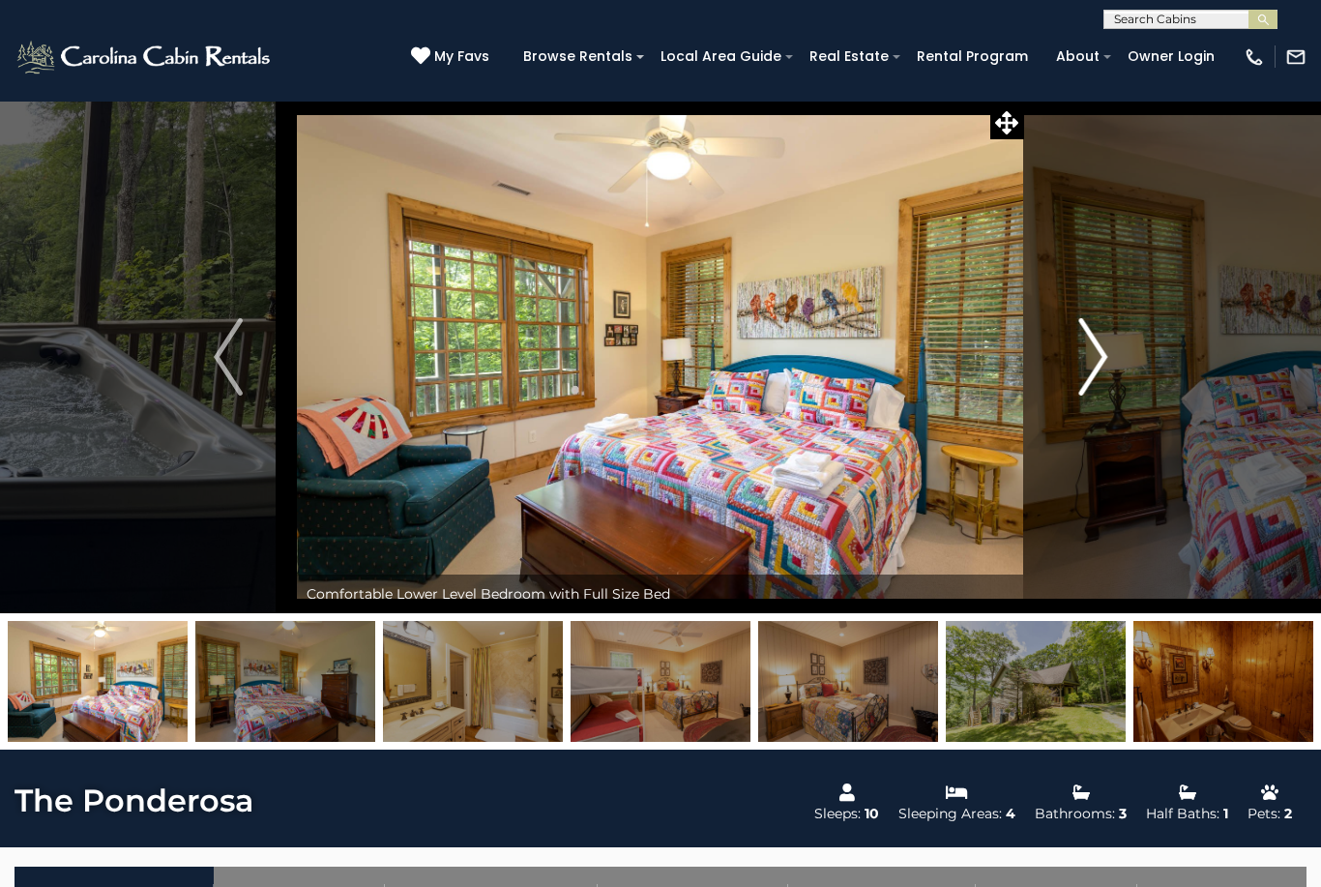
click at [1116, 398] on button "Next" at bounding box center [1092, 357] width 137 height 513
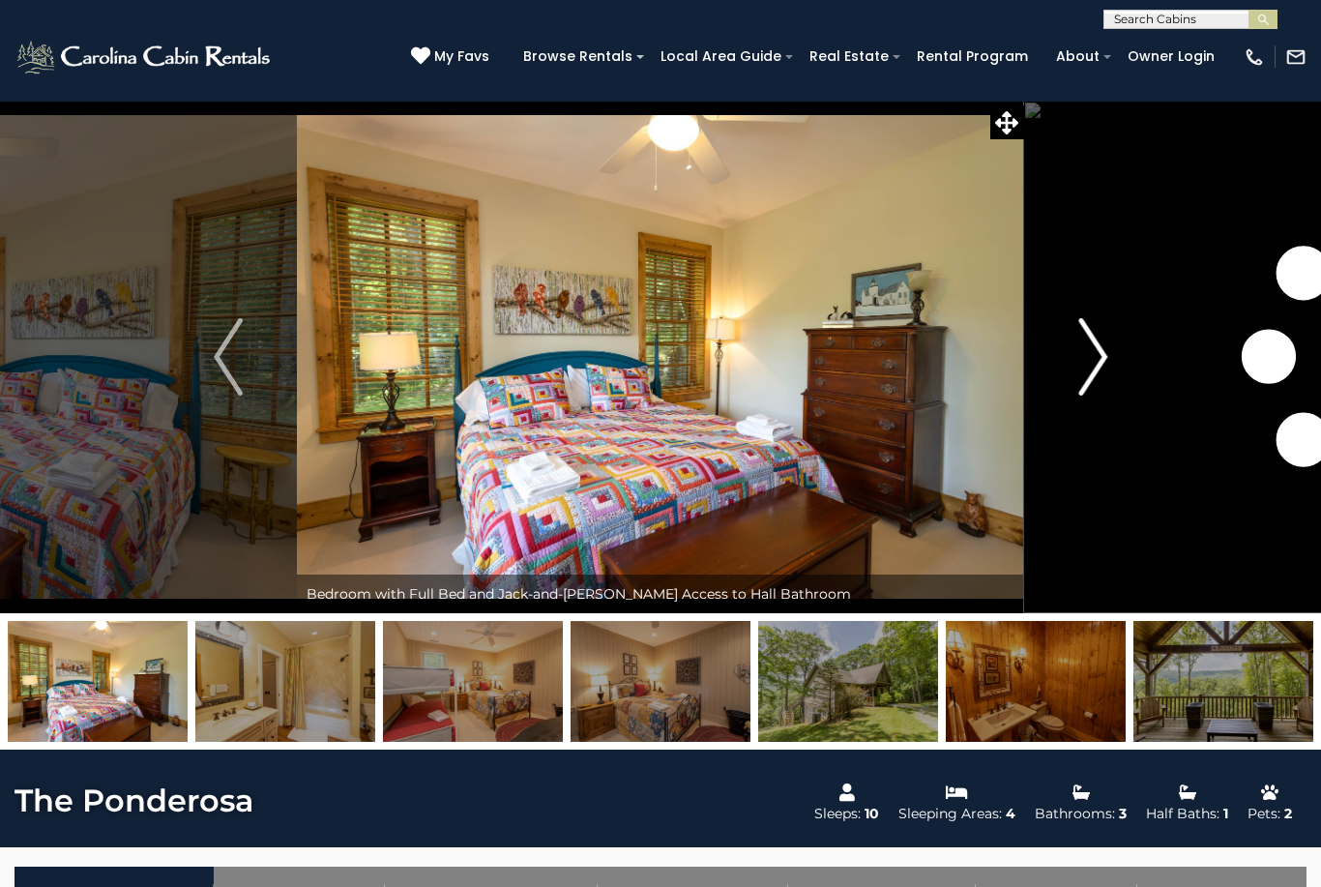
click at [1114, 399] on button "Next" at bounding box center [1092, 357] width 137 height 513
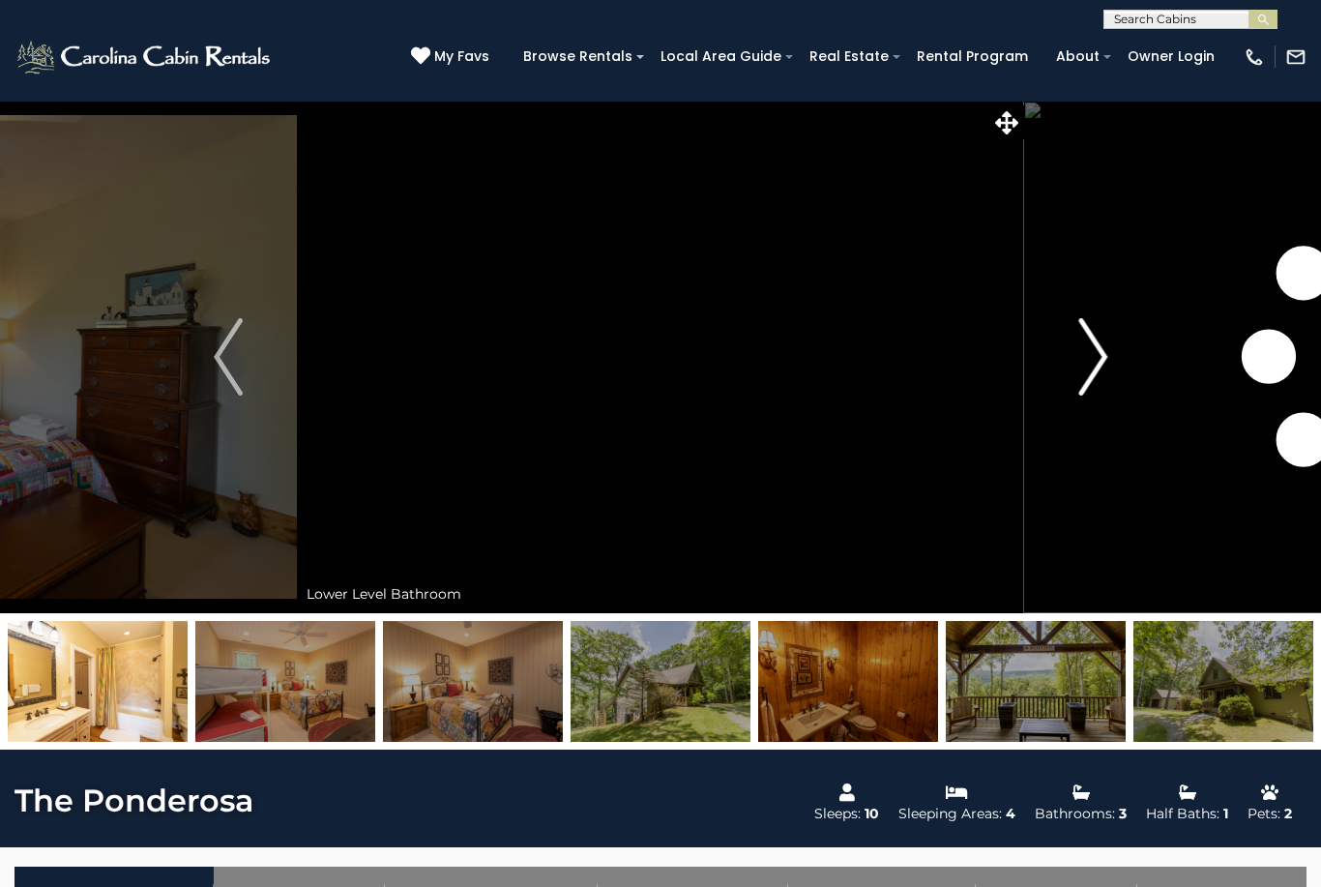
click at [1116, 399] on button "Next" at bounding box center [1092, 357] width 137 height 513
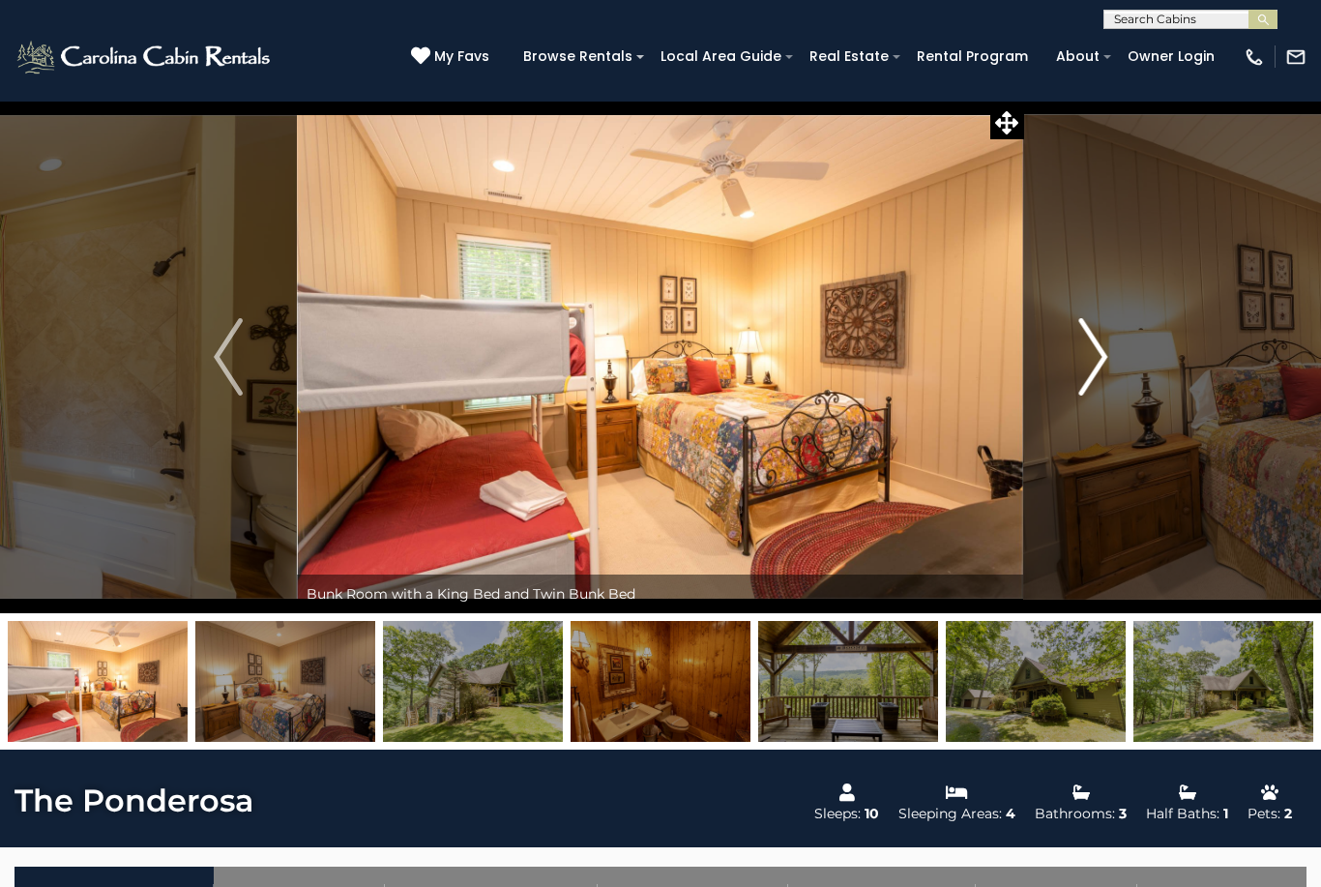
click at [1114, 401] on button "Next" at bounding box center [1092, 357] width 137 height 513
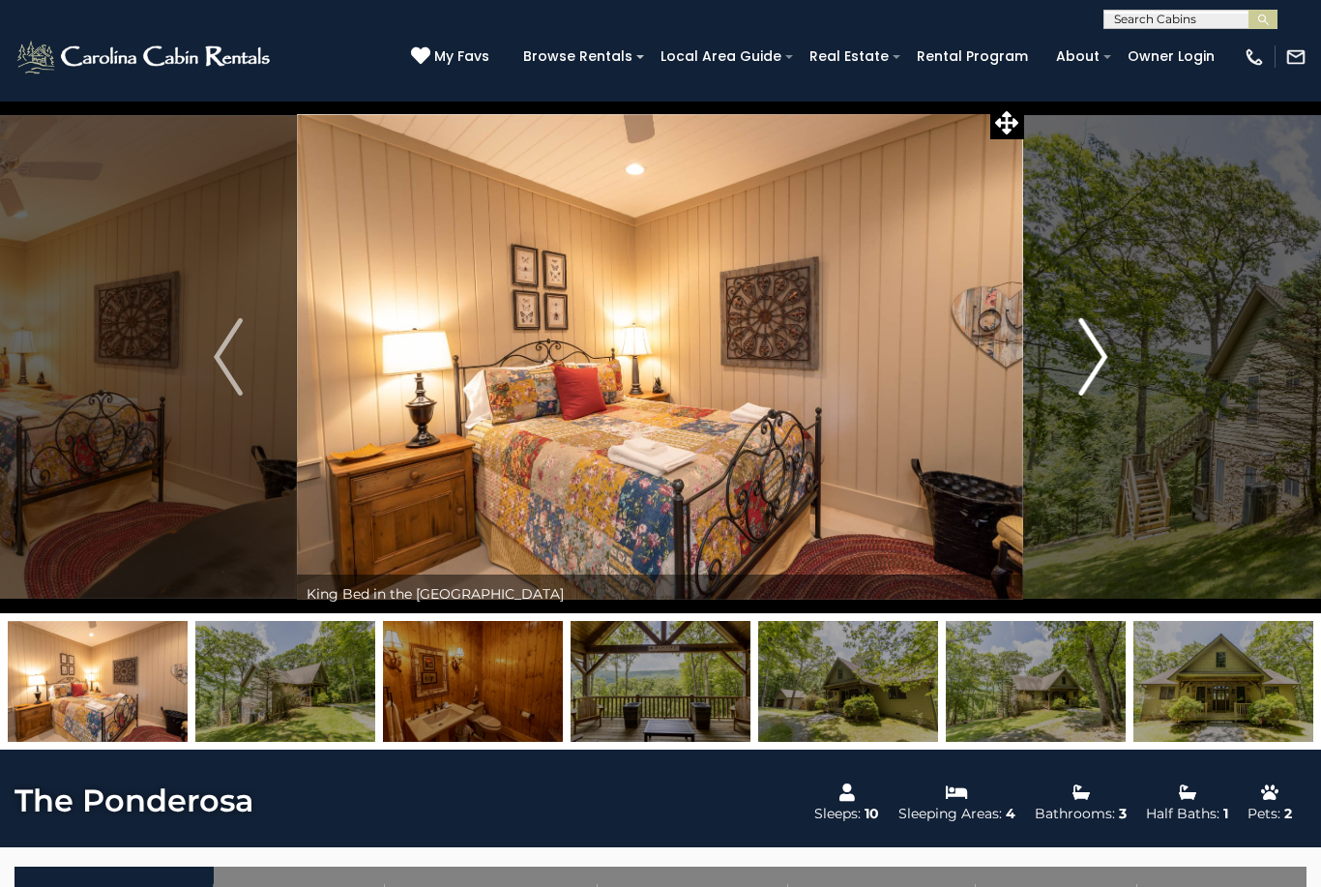
click at [1118, 400] on button "Next" at bounding box center [1092, 357] width 137 height 513
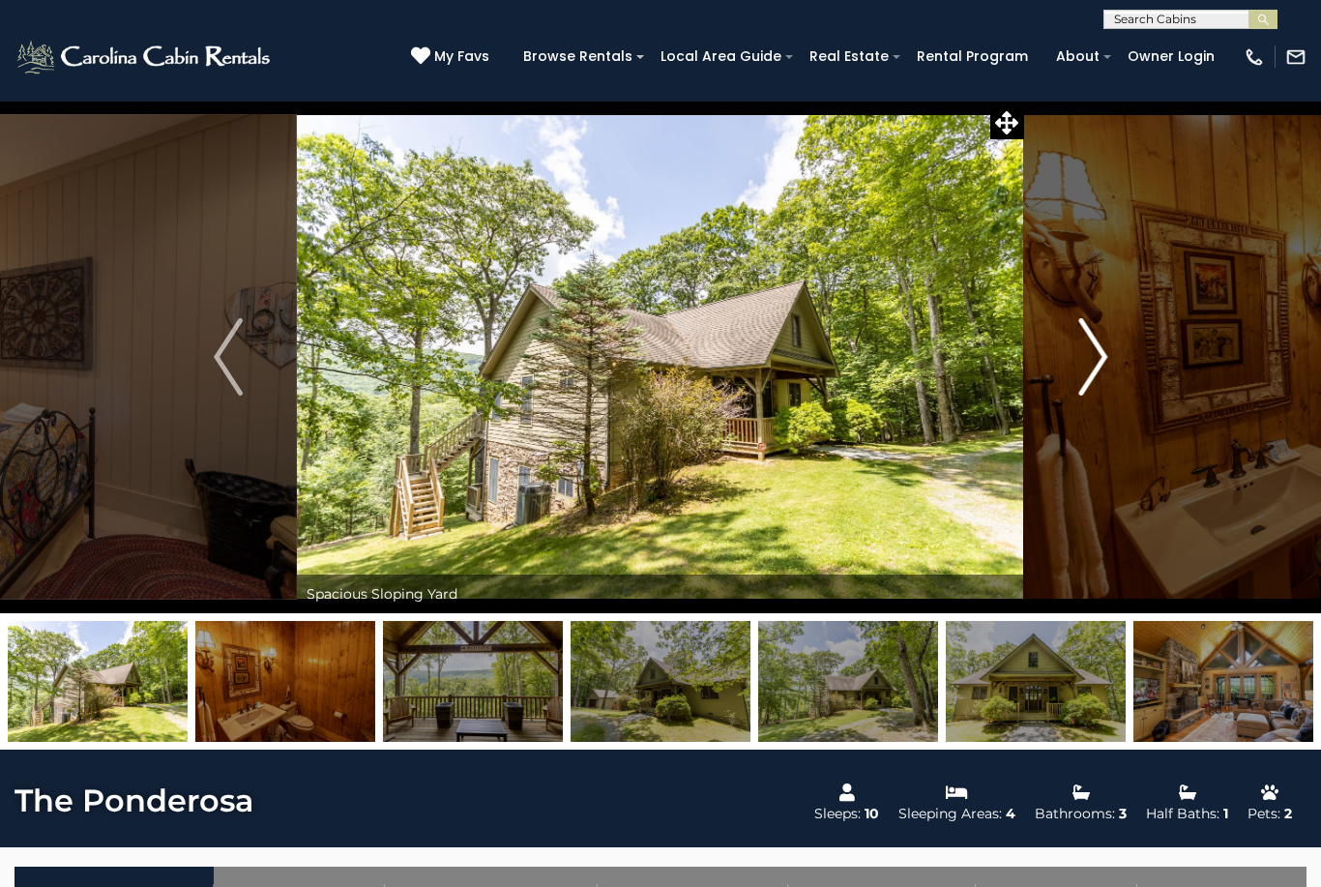
click at [1117, 402] on button "Next" at bounding box center [1092, 357] width 137 height 513
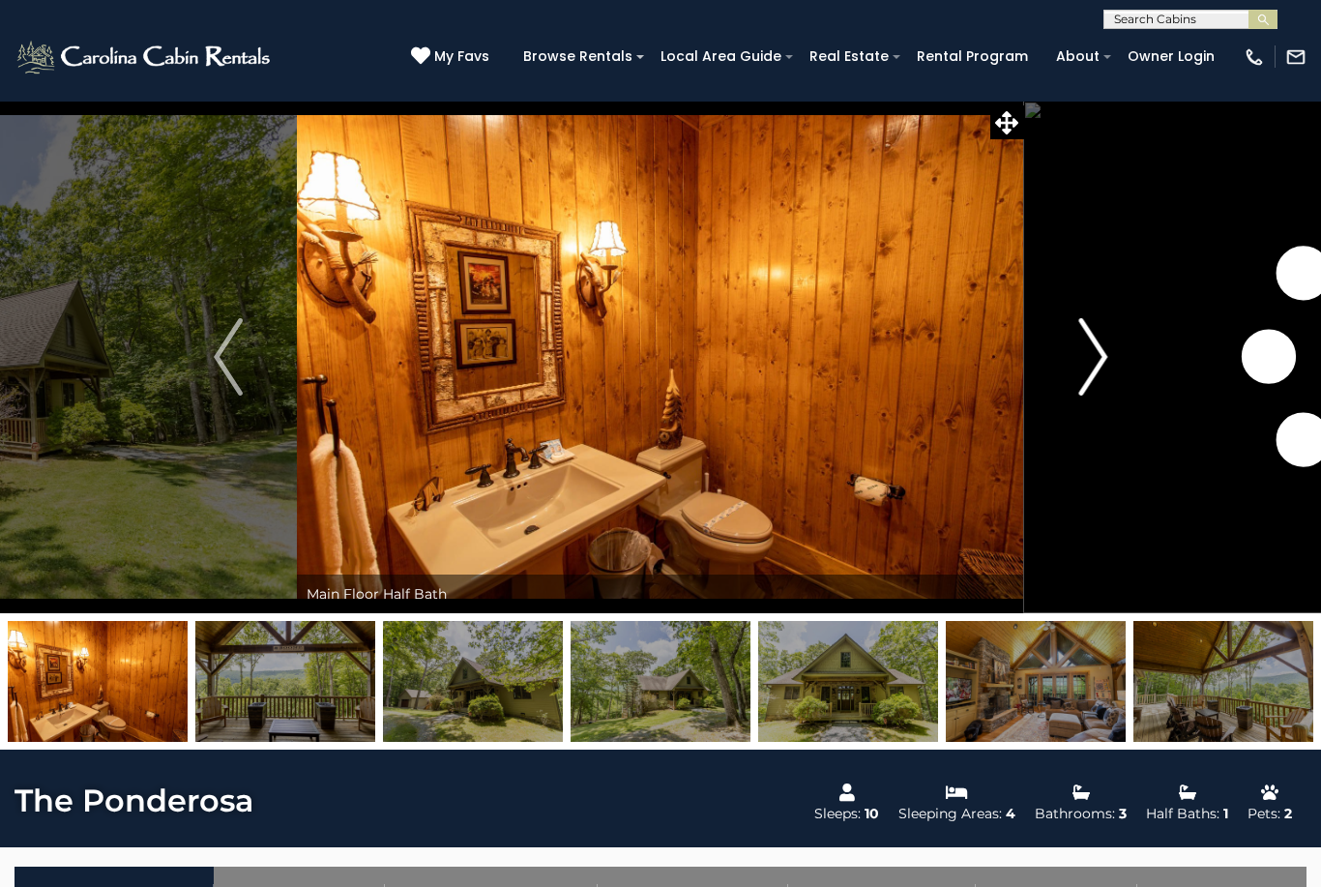
click at [1119, 400] on button "Next" at bounding box center [1092, 357] width 137 height 513
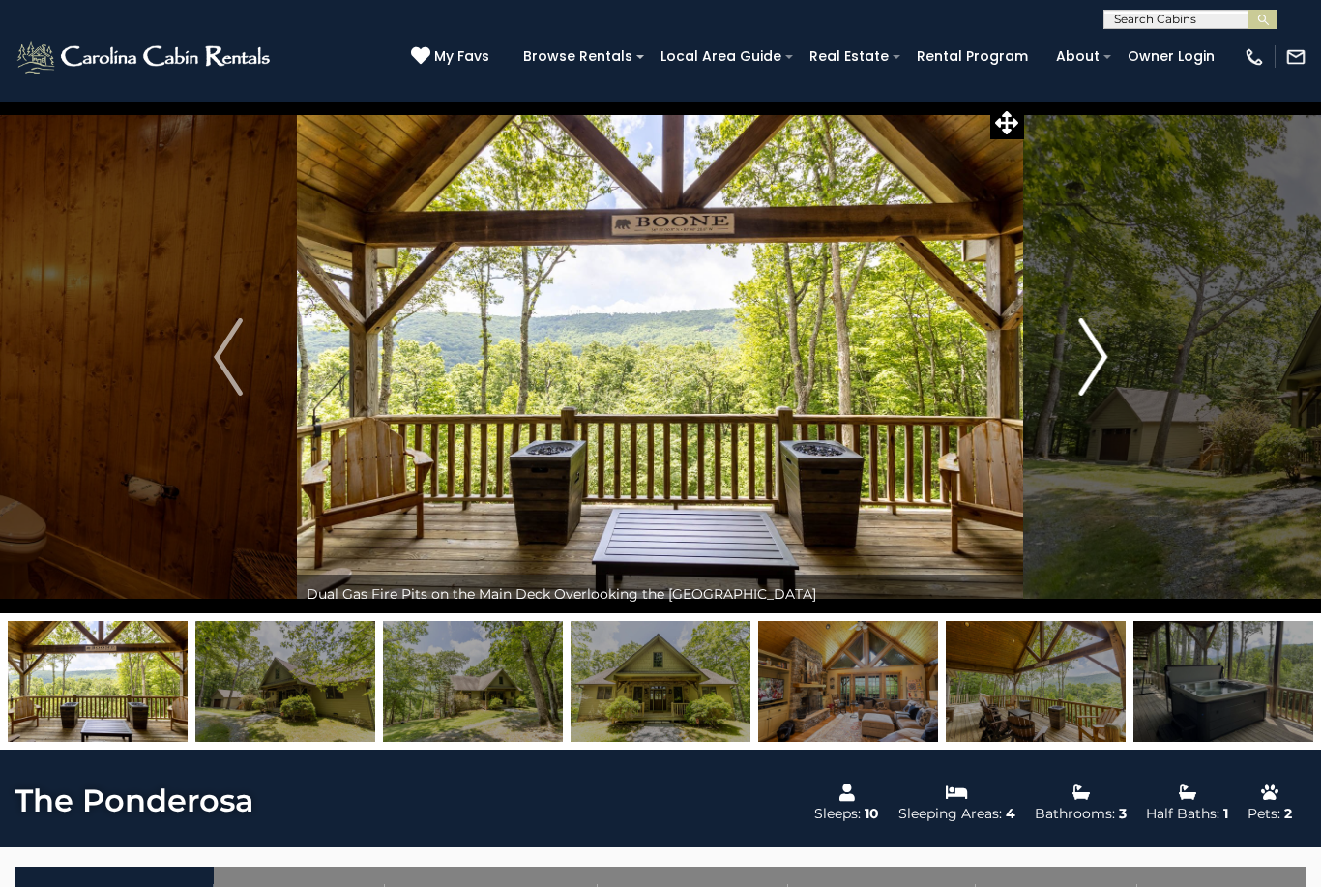
click at [1114, 408] on button "Next" at bounding box center [1092, 357] width 137 height 513
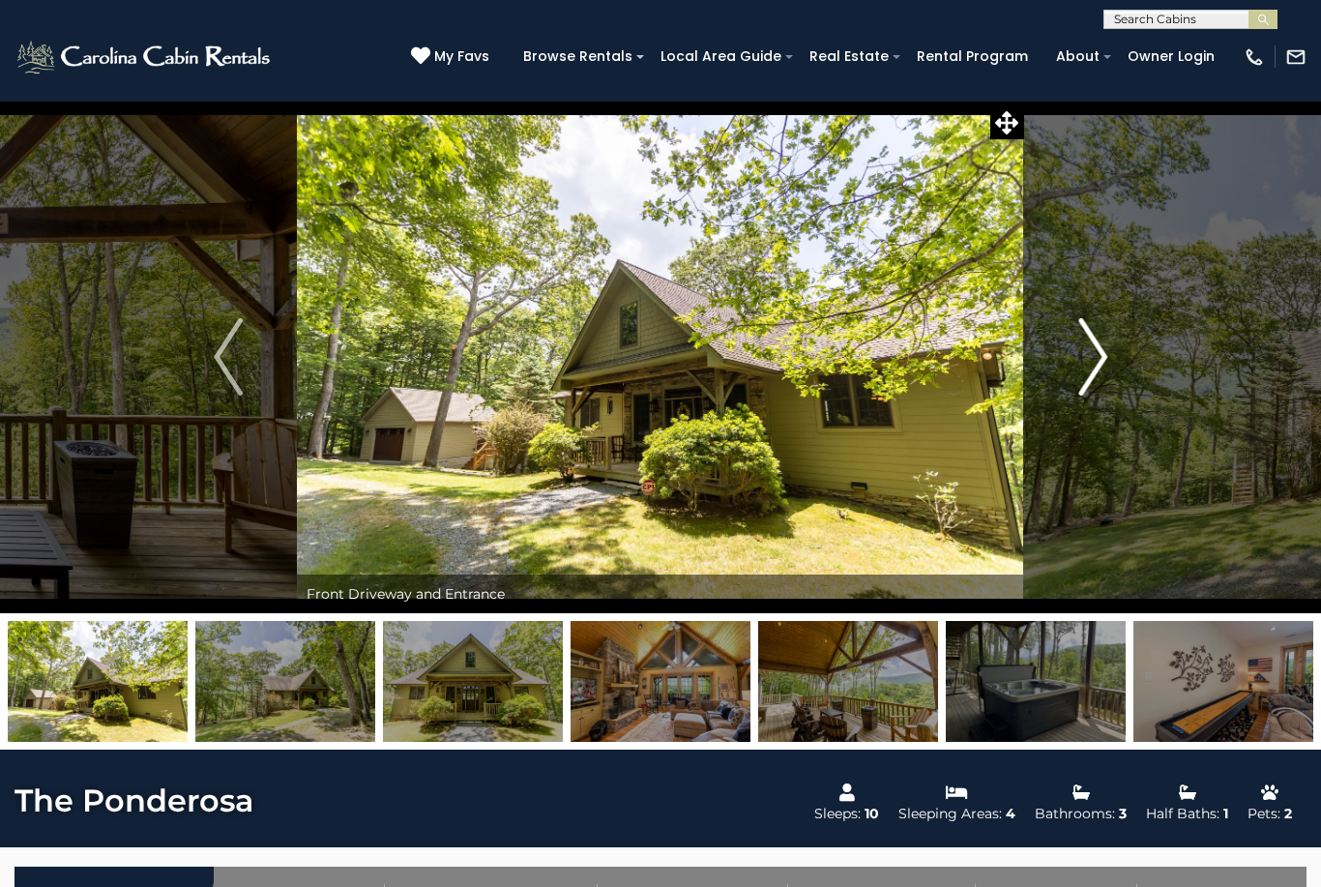
click at [1120, 398] on button "Next" at bounding box center [1092, 357] width 137 height 513
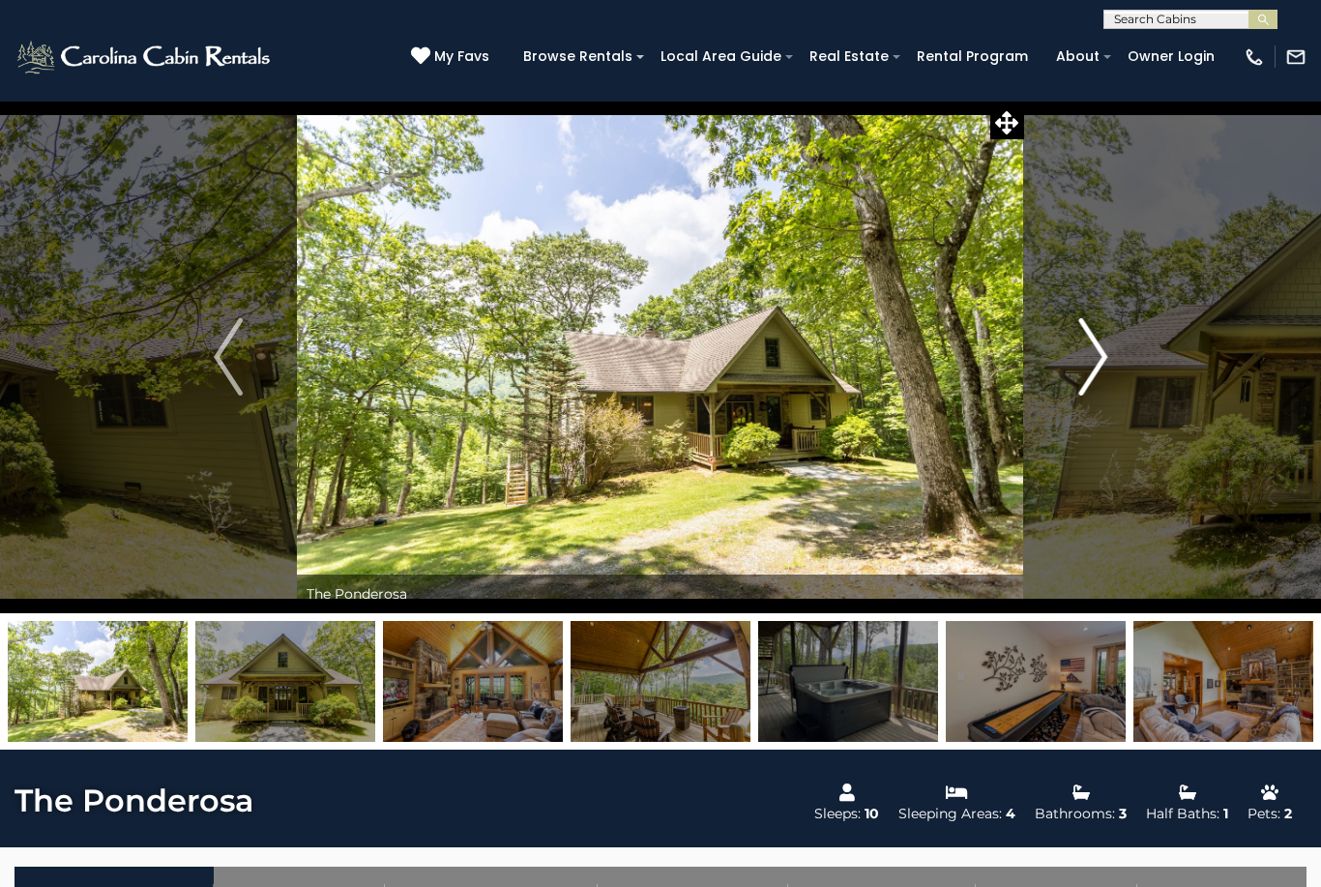
click at [1119, 402] on button "Next" at bounding box center [1092, 357] width 137 height 513
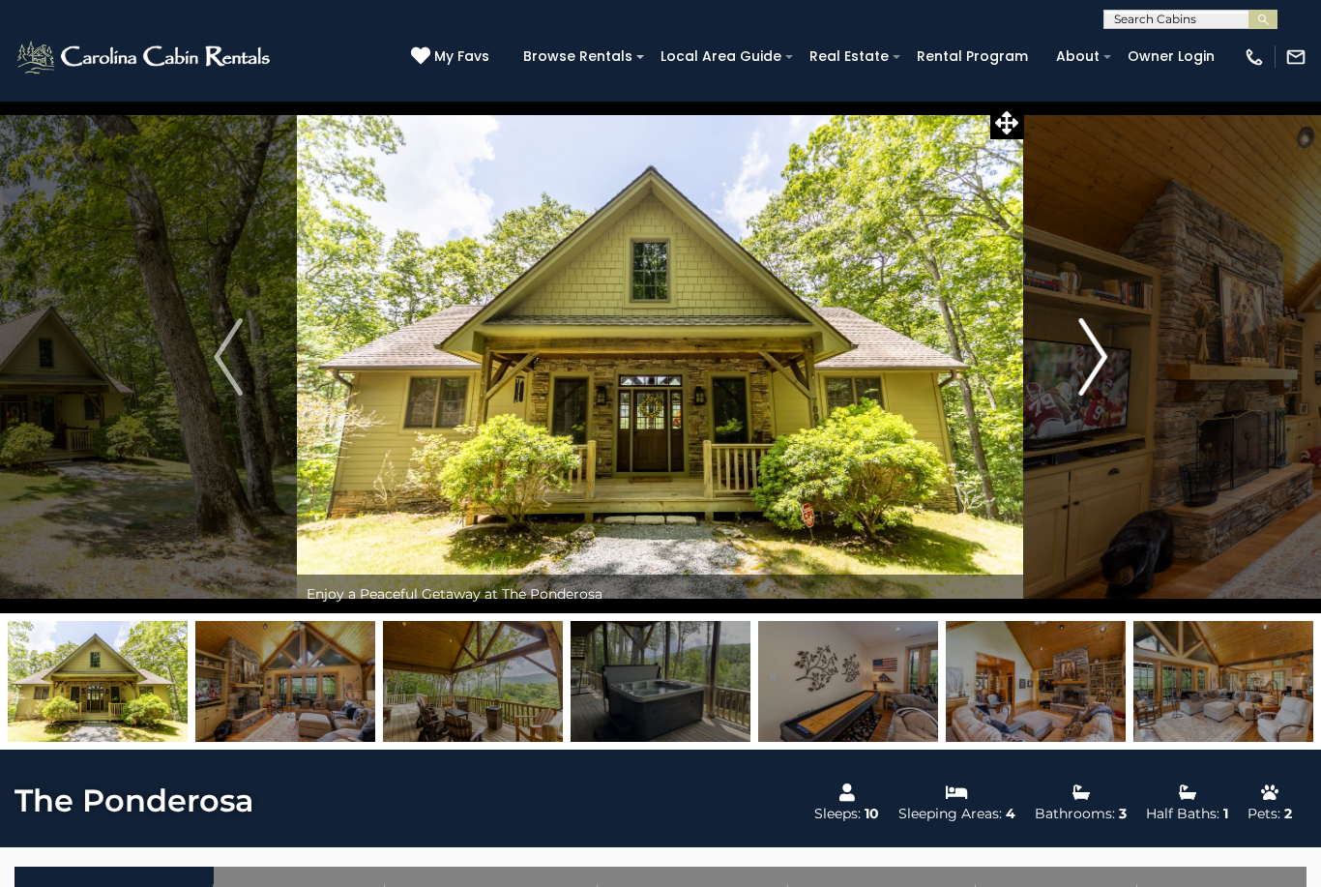
click at [1115, 404] on button "Next" at bounding box center [1092, 357] width 137 height 513
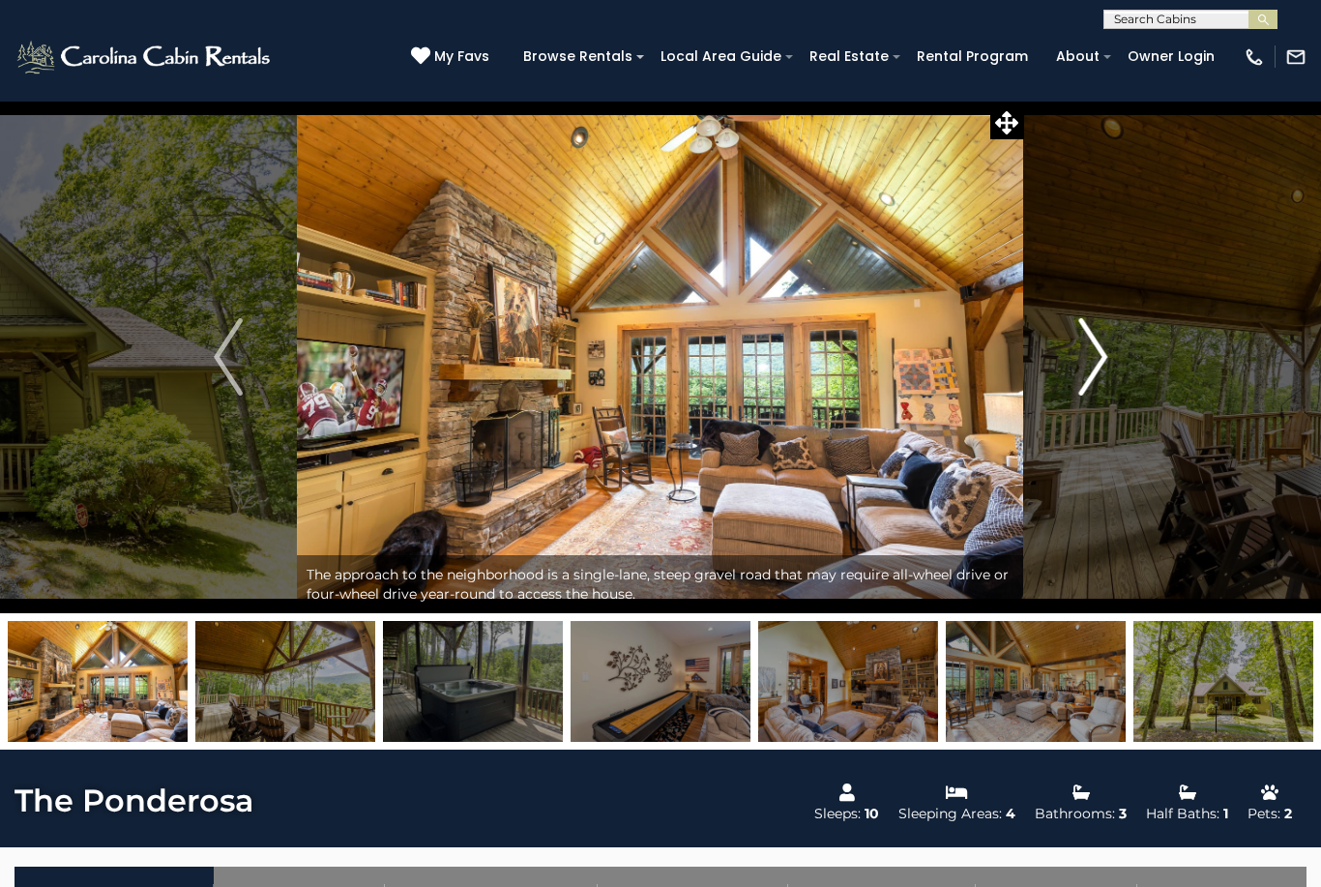
click at [1119, 401] on button "Next" at bounding box center [1092, 357] width 137 height 513
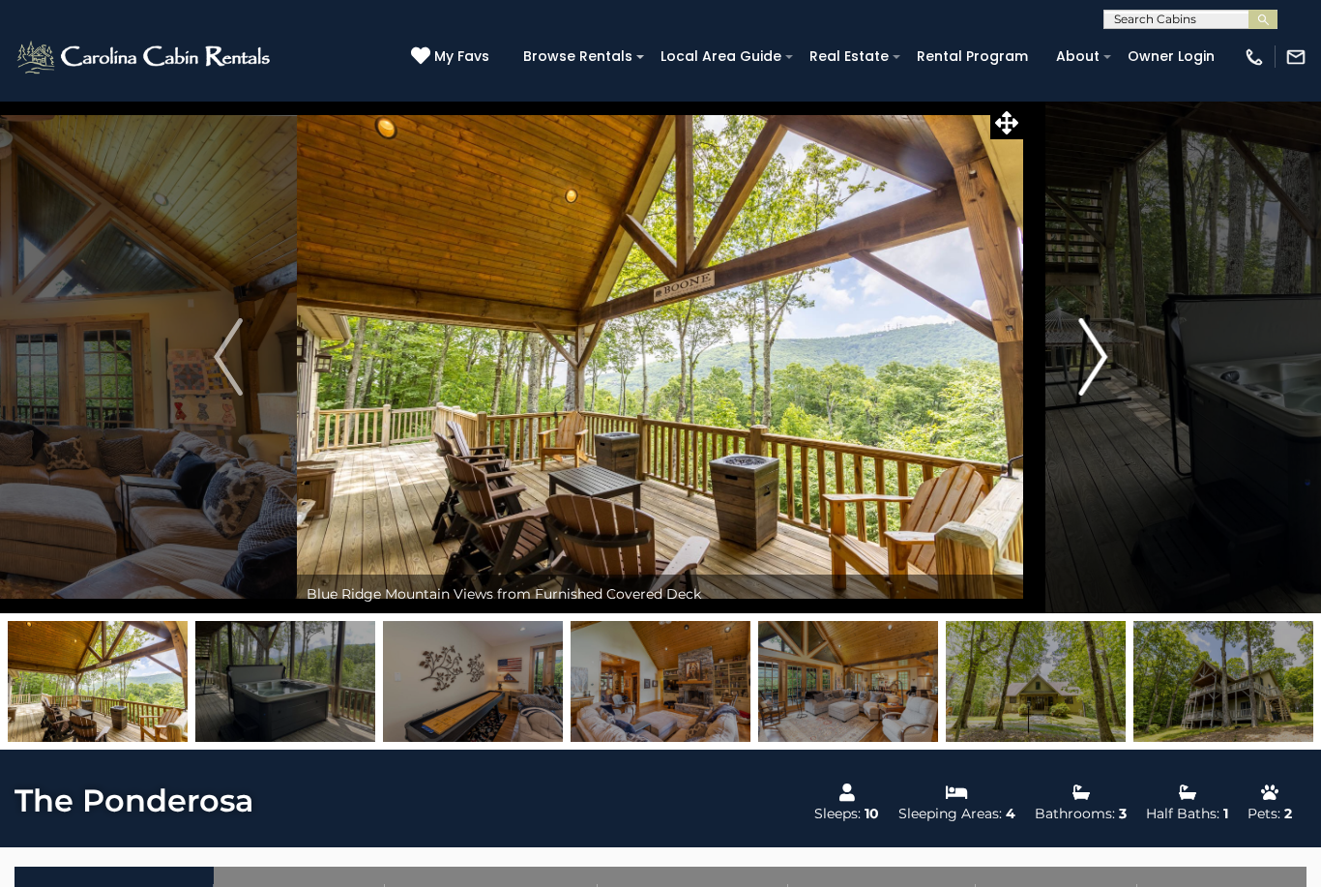
click at [1121, 399] on button "Next" at bounding box center [1092, 357] width 137 height 513
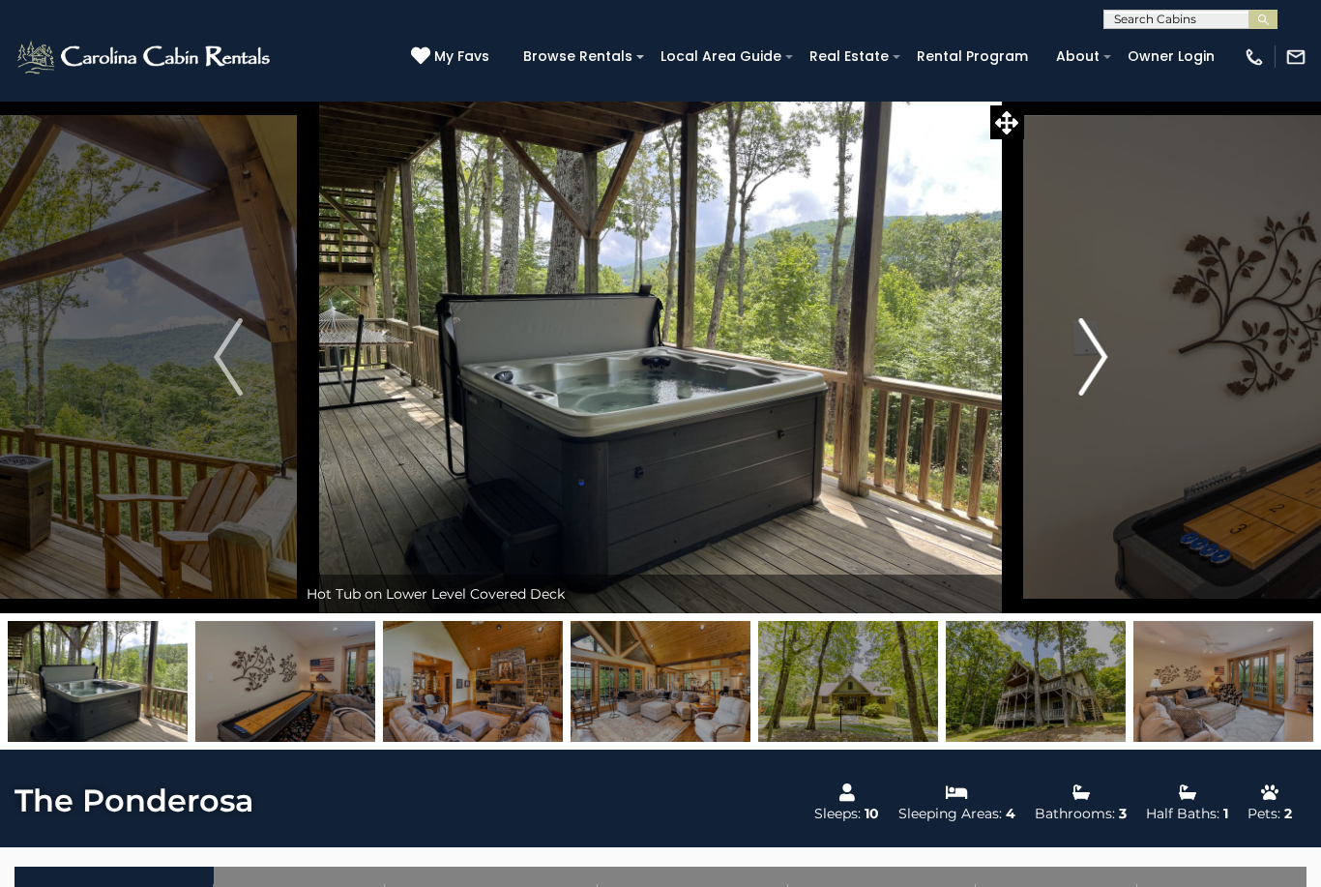
click at [1120, 397] on button "Next" at bounding box center [1092, 357] width 137 height 513
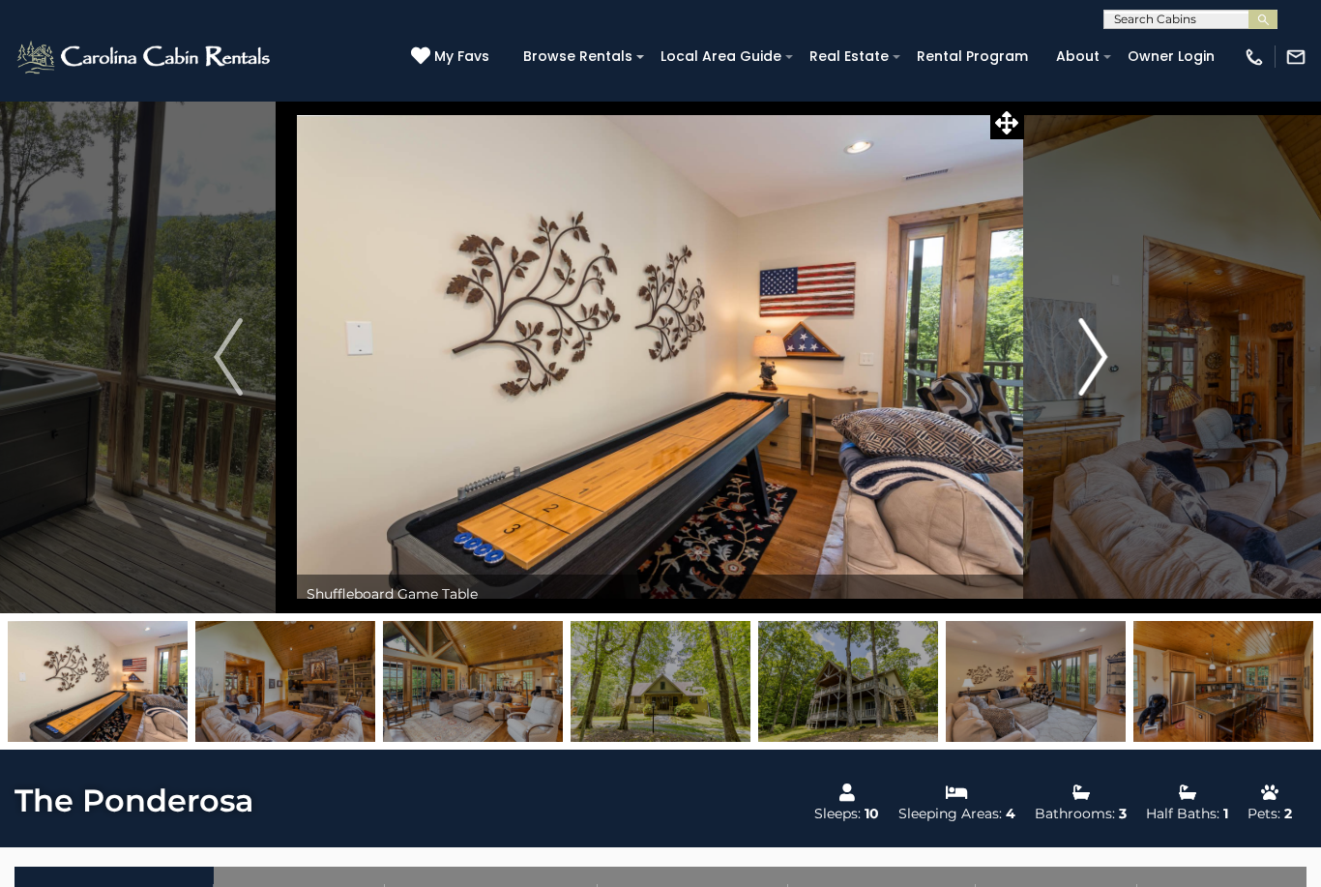
click at [1126, 411] on button "Next" at bounding box center [1092, 357] width 137 height 513
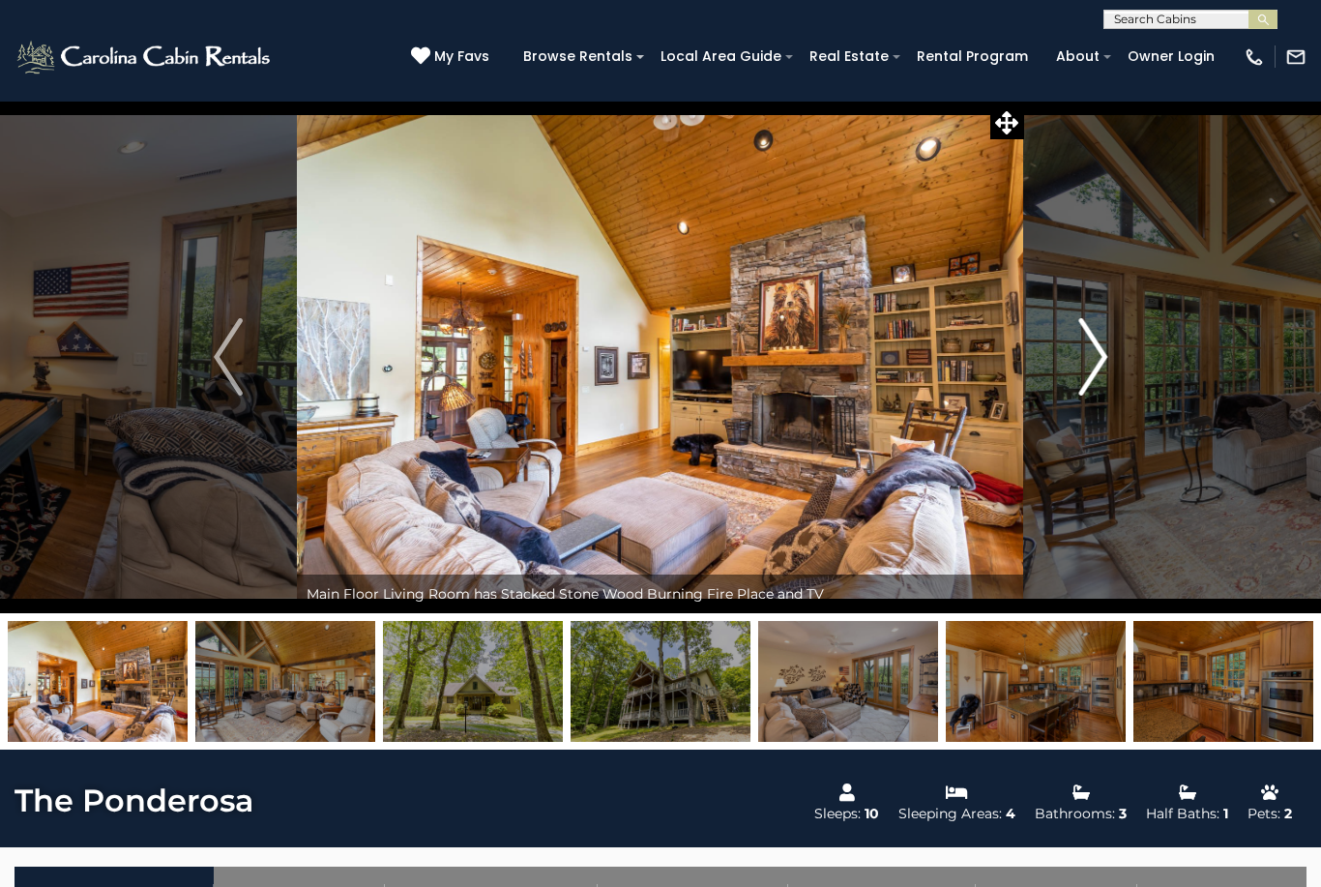
click at [1120, 418] on button "Next" at bounding box center [1092, 357] width 137 height 513
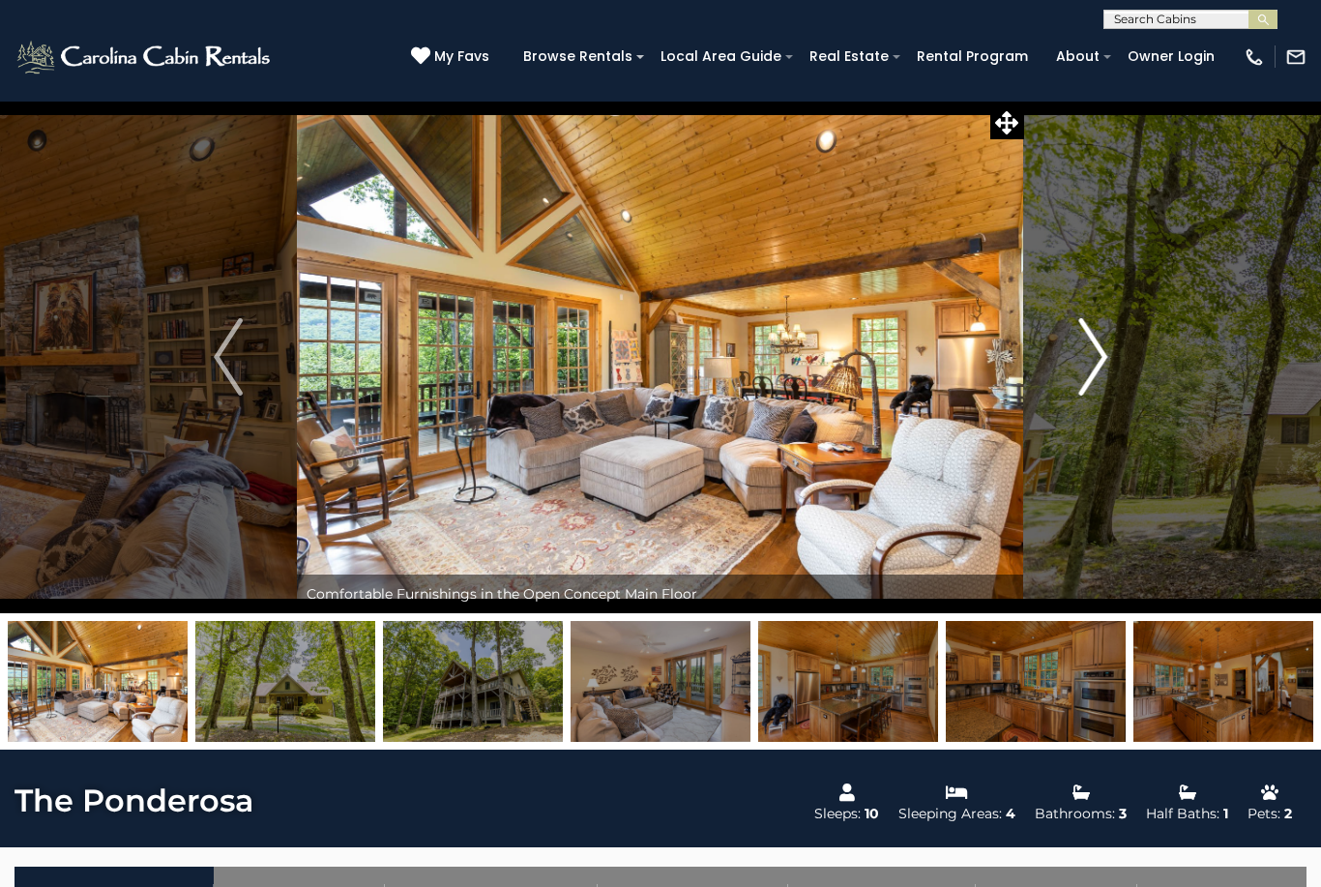
click at [1128, 412] on button "Next" at bounding box center [1092, 357] width 137 height 513
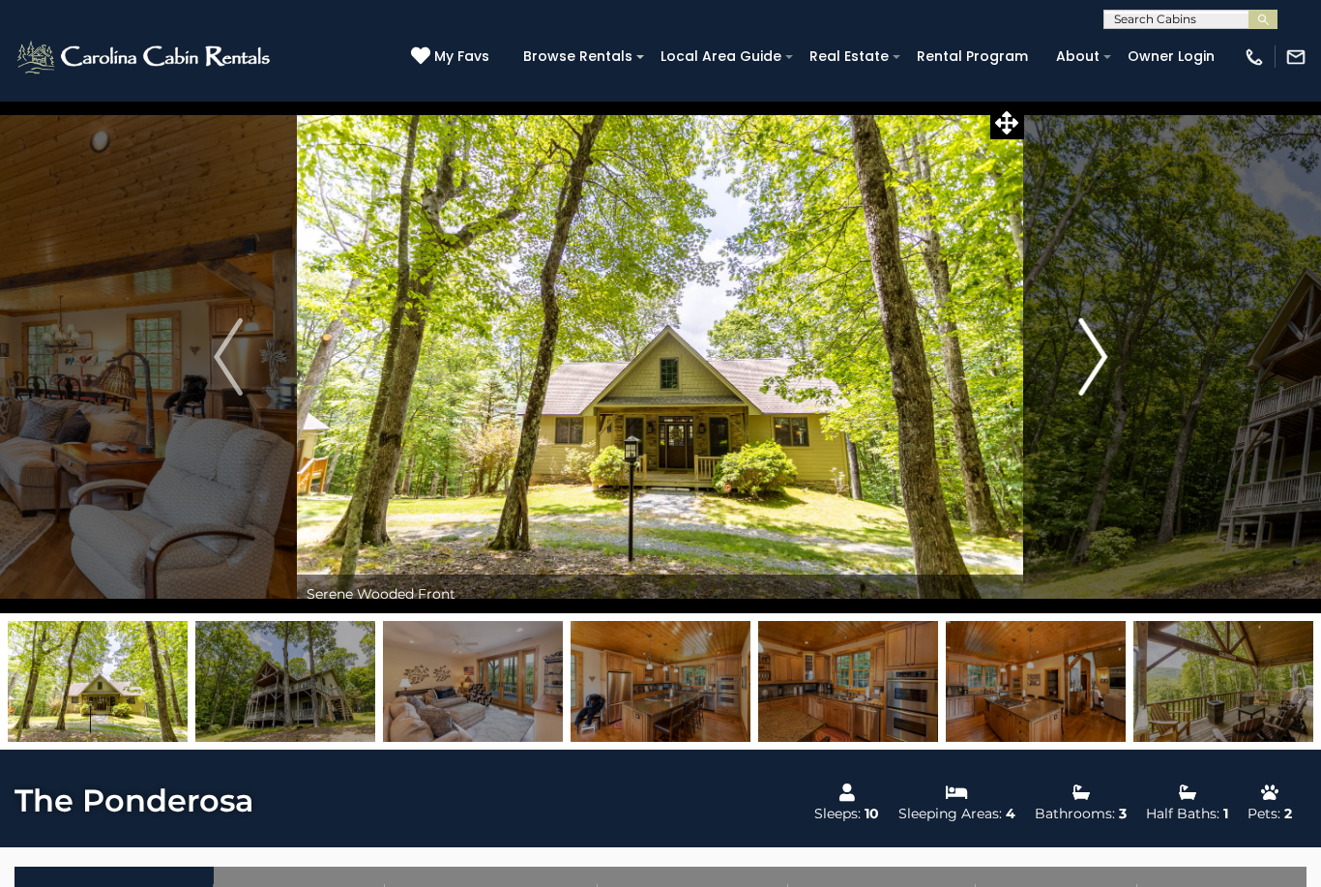
click at [1129, 408] on button "Next" at bounding box center [1092, 357] width 137 height 513
